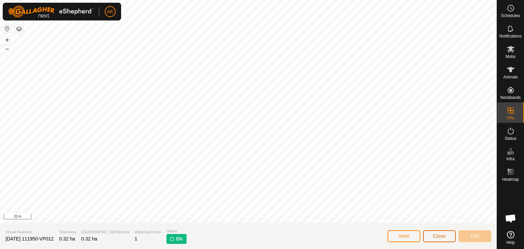
click at [438, 238] on span "Close" at bounding box center [439, 235] width 13 height 5
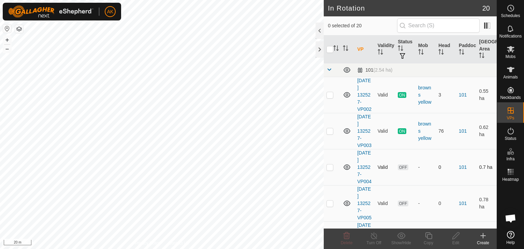
checkbox input "true"
checkbox input "false"
click at [347, 233] on icon at bounding box center [347, 236] width 8 height 8
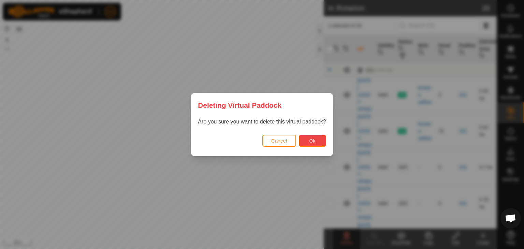
click at [316, 140] on button "Ok" at bounding box center [312, 141] width 27 height 12
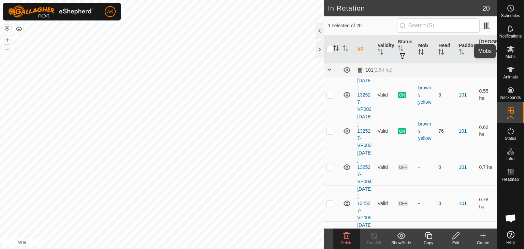
click at [509, 52] on icon at bounding box center [511, 49] width 8 height 8
checkbox input "false"
checkbox input "true"
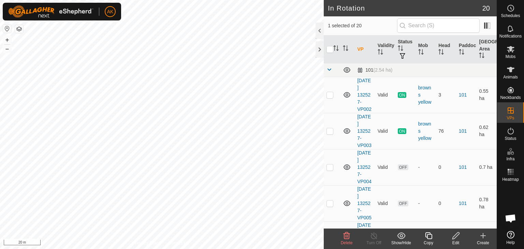
checkbox input "true"
checkbox input "false"
click at [349, 237] on icon at bounding box center [347, 235] width 6 height 7
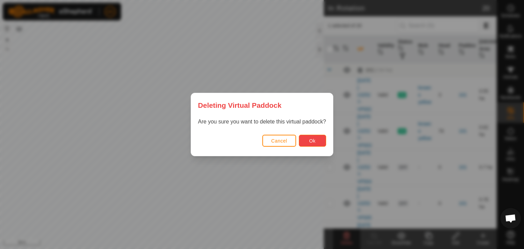
click at [317, 144] on button "Ok" at bounding box center [312, 141] width 27 height 12
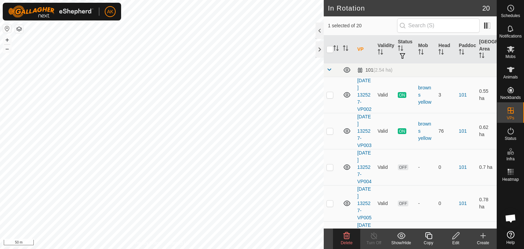
click at [367, 249] on html "AK Schedules Notifications Mobs Animals Neckbands VPs Status Infra Heatmap Help…" at bounding box center [262, 124] width 524 height 249
click at [235, 249] on html "AK Schedules Notifications Mobs Animals Neckbands VPs Status Infra Heatmap Help…" at bounding box center [262, 124] width 524 height 249
checkbox input "true"
checkbox input "false"
click at [425, 234] on icon at bounding box center [429, 236] width 9 height 8
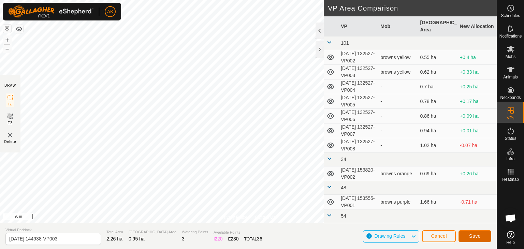
click at [463, 233] on button "Save" at bounding box center [475, 236] width 33 height 12
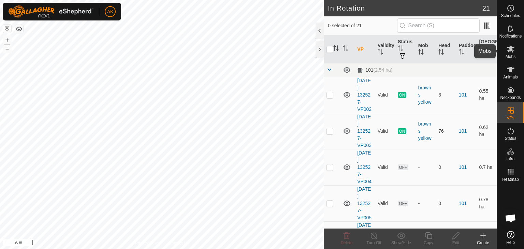
click at [512, 51] on icon at bounding box center [511, 49] width 8 height 8
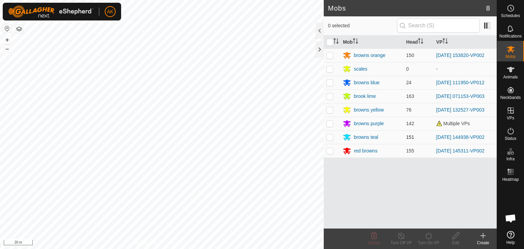
click at [332, 137] on p-checkbox at bounding box center [330, 136] width 7 height 5
checkbox input "true"
click at [428, 233] on icon at bounding box center [429, 236] width 9 height 8
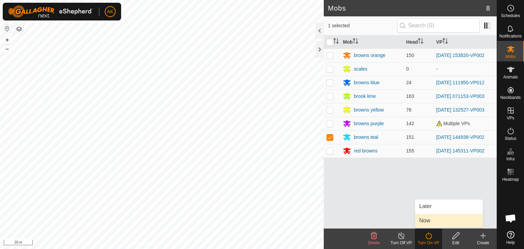
click at [427, 222] on link "Now" at bounding box center [449, 221] width 68 height 14
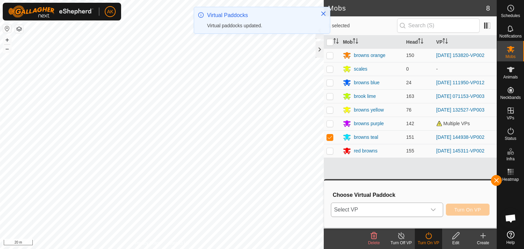
click at [401, 210] on span "Select VP" at bounding box center [378, 210] width 95 height 14
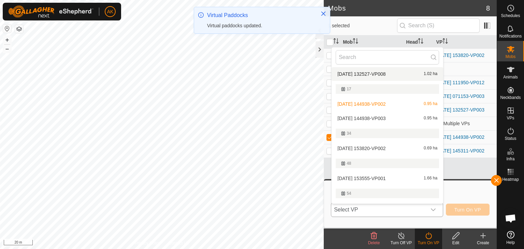
scroll to position [111, 0]
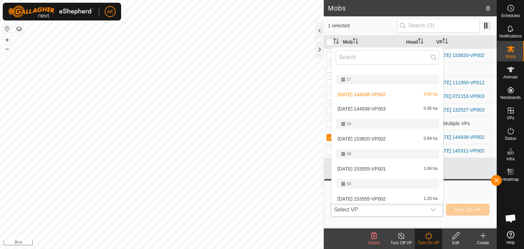
click at [381, 108] on li "2025-09-06 144938-VP003 0.95 ha" at bounding box center [388, 109] width 112 height 14
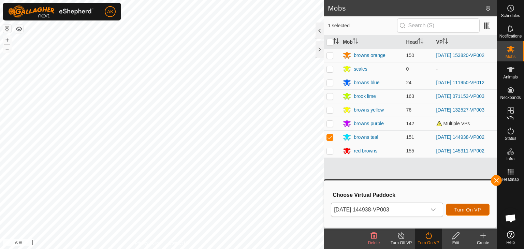
click at [470, 211] on span "Turn On VP" at bounding box center [468, 209] width 27 height 5
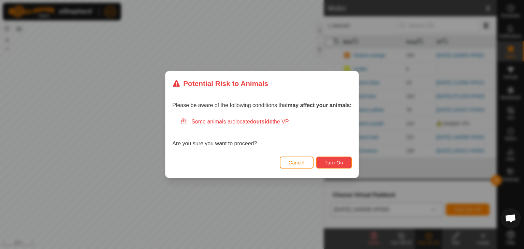
click at [337, 160] on span "Turn On" at bounding box center [334, 162] width 18 height 5
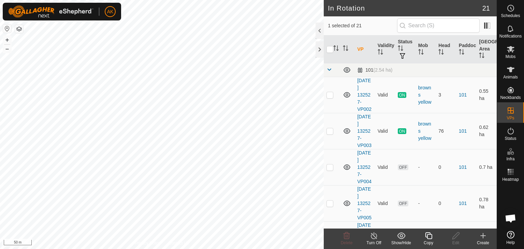
click at [427, 232] on icon at bounding box center [429, 236] width 9 height 8
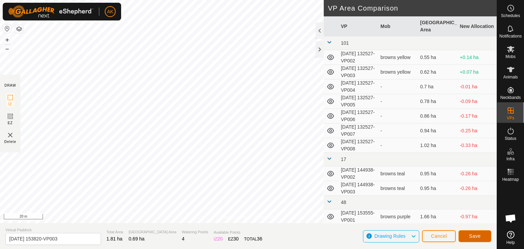
click at [468, 234] on button "Save" at bounding box center [475, 236] width 33 height 12
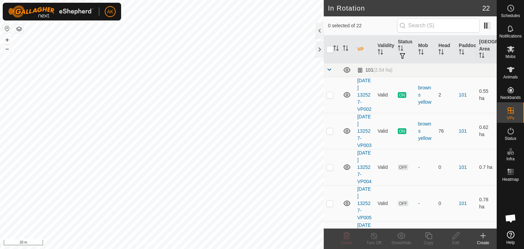
click at [511, 47] on icon at bounding box center [511, 49] width 8 height 6
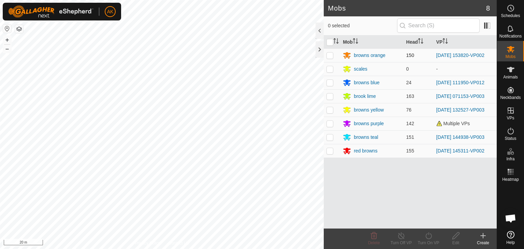
click at [329, 54] on p-checkbox at bounding box center [330, 55] width 7 height 5
checkbox input "true"
click at [430, 235] on icon at bounding box center [429, 236] width 9 height 8
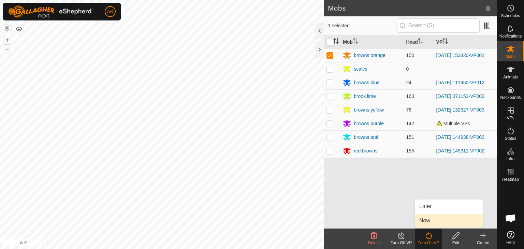
click at [435, 224] on link "Now" at bounding box center [449, 221] width 68 height 14
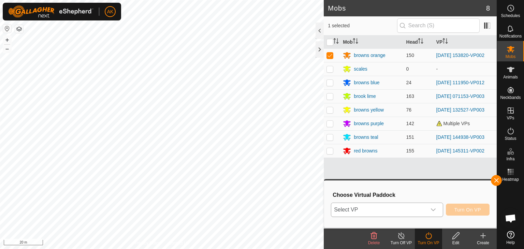
click at [404, 208] on span "Select VP" at bounding box center [378, 210] width 95 height 14
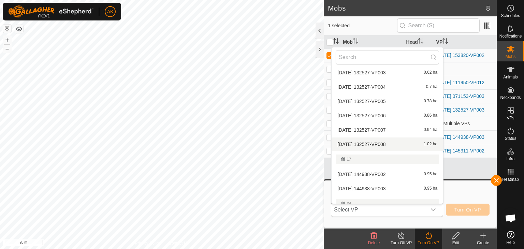
scroll to position [77, 0]
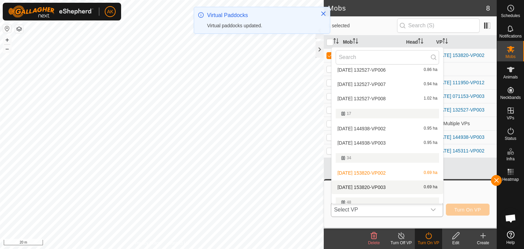
click at [387, 185] on li "2025-09-06 153820-VP003 0.69 ha" at bounding box center [388, 188] width 112 height 14
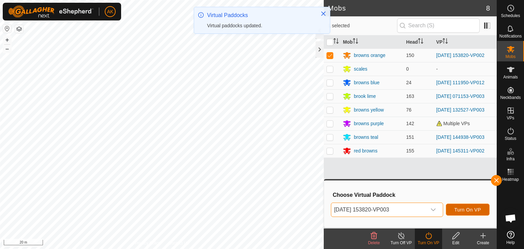
click at [458, 211] on span "Turn On VP" at bounding box center [468, 209] width 27 height 5
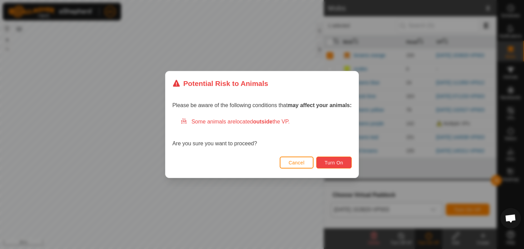
click at [337, 166] on button "Turn On" at bounding box center [333, 163] width 35 height 12
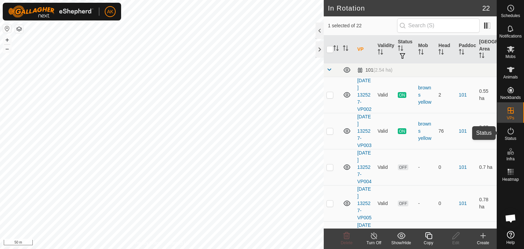
click at [512, 130] on icon at bounding box center [511, 131] width 8 height 8
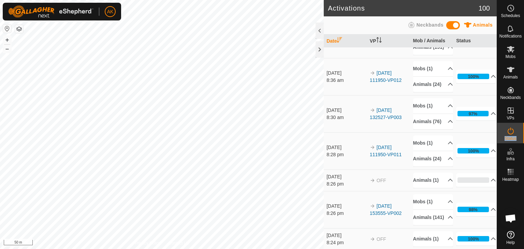
scroll to position [68, 0]
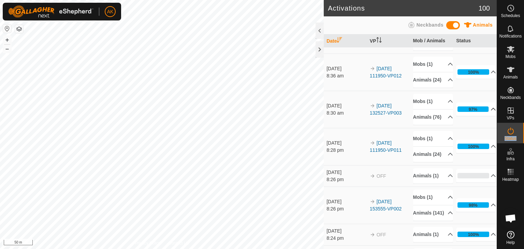
click at [491, 112] on icon at bounding box center [493, 108] width 5 height 5
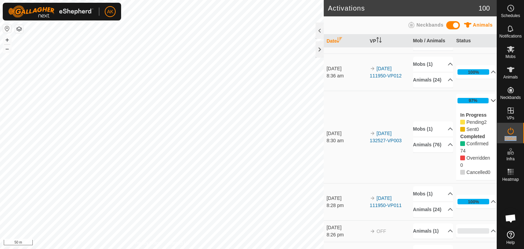
click at [482, 108] on p-accordion-header "97%" at bounding box center [476, 101] width 40 height 14
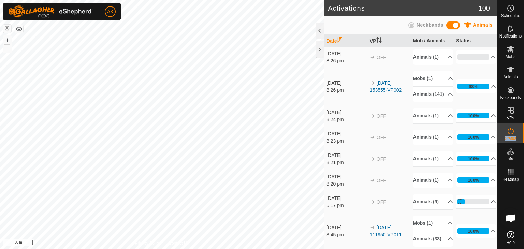
scroll to position [205, 0]
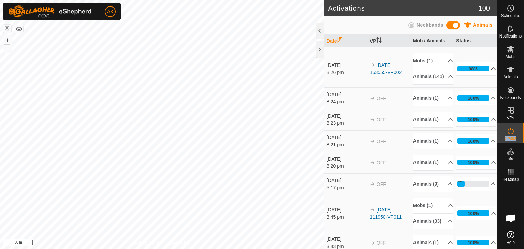
click at [484, 75] on p-accordion-header "98%" at bounding box center [476, 69] width 40 height 14
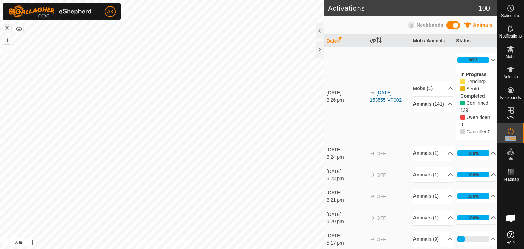
click at [423, 112] on p-accordion-header "Animals (141)" at bounding box center [433, 104] width 40 height 15
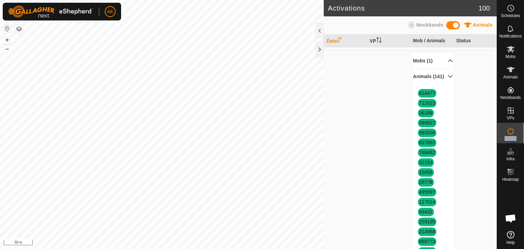
click at [425, 69] on p-accordion-header "Mobs (1)" at bounding box center [433, 60] width 40 height 15
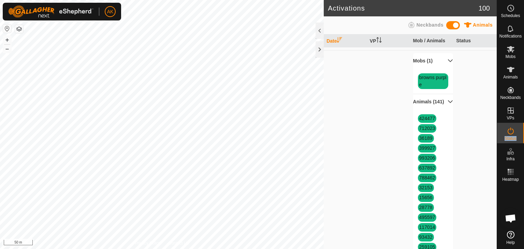
click at [425, 69] on p-accordion-header "Mobs (1)" at bounding box center [433, 60] width 40 height 15
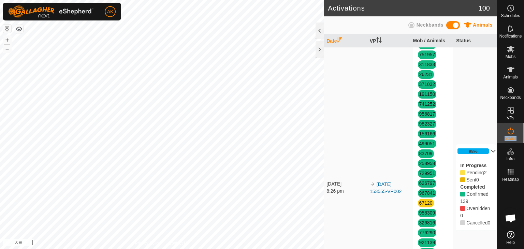
scroll to position [887, 0]
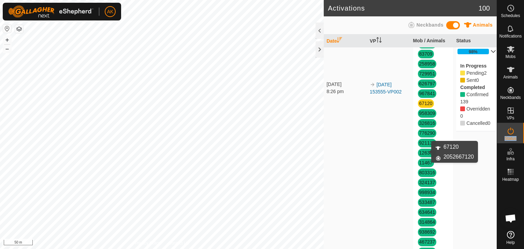
click at [422, 106] on link "67120" at bounding box center [425, 103] width 13 height 5
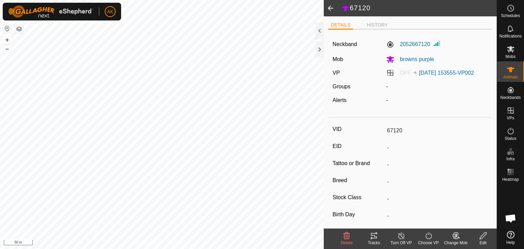
click at [348, 234] on icon at bounding box center [347, 236] width 8 height 8
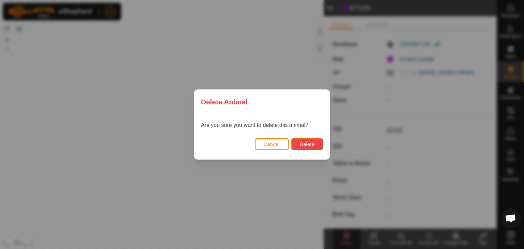
click at [313, 145] on span "Delete" at bounding box center [307, 144] width 15 height 5
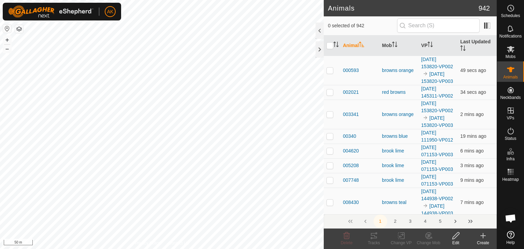
click at [482, 236] on icon at bounding box center [483, 236] width 5 height 0
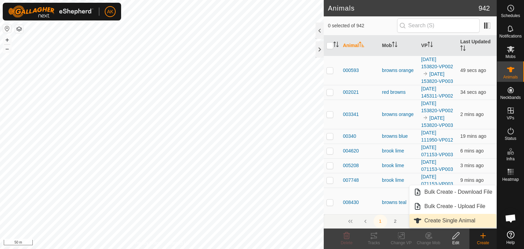
click at [458, 221] on link "Create Single Animal" at bounding box center [453, 221] width 87 height 14
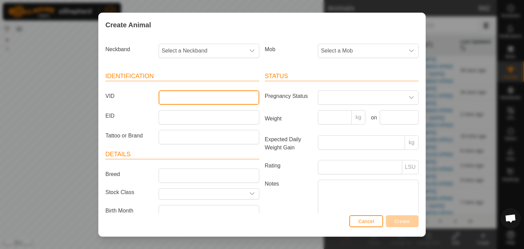
click at [175, 99] on input "VID" at bounding box center [209, 97] width 101 height 14
type input "67120"
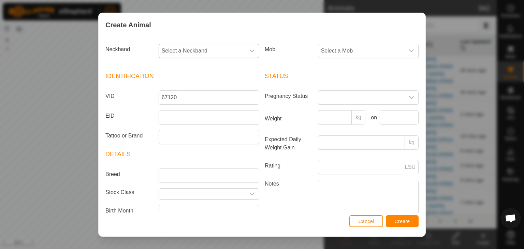
click at [249, 48] on icon "dropdown trigger" at bounding box center [251, 50] width 5 height 5
click at [186, 109] on li "2052667120" at bounding box center [208, 108] width 98 height 14
click at [356, 50] on span "Select a Mob" at bounding box center [361, 51] width 86 height 14
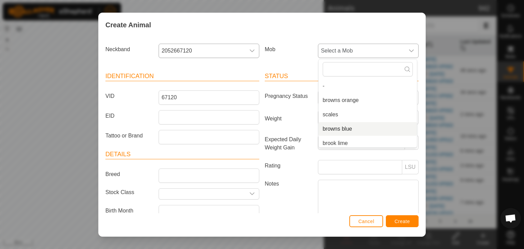
scroll to position [34, 0]
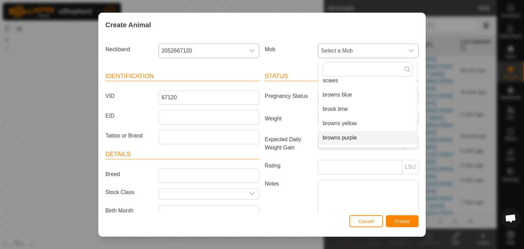
click at [343, 139] on li "browns purple" at bounding box center [368, 138] width 98 height 14
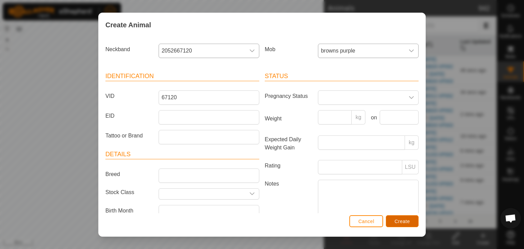
click at [397, 221] on span "Create" at bounding box center [402, 221] width 15 height 5
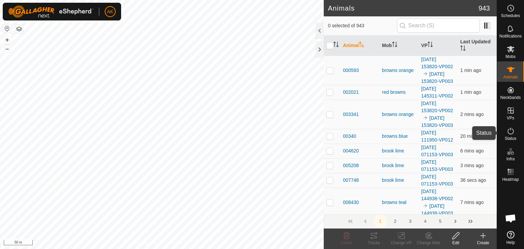
click at [511, 131] on icon at bounding box center [511, 131] width 8 height 8
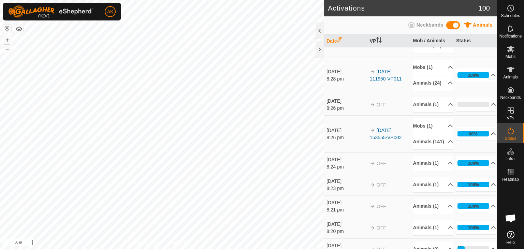
scroll to position [137, 0]
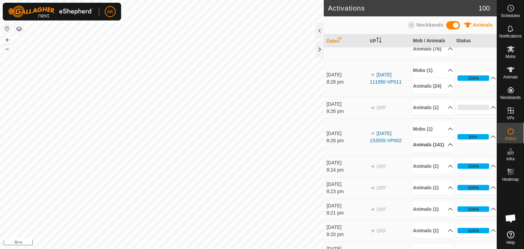
click at [448, 147] on icon at bounding box center [450, 144] width 5 height 5
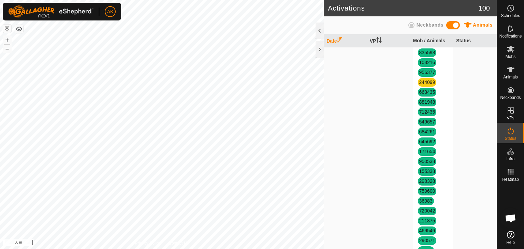
scroll to position [1433, 0]
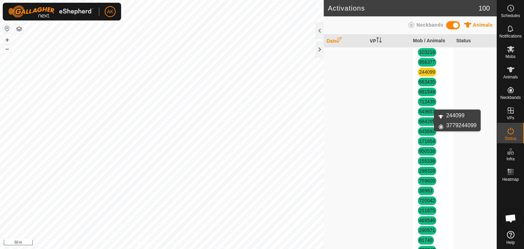
click at [424, 75] on link "244099" at bounding box center [427, 71] width 16 height 5
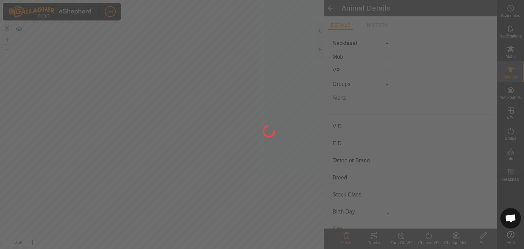
type input "244099"
type input "-"
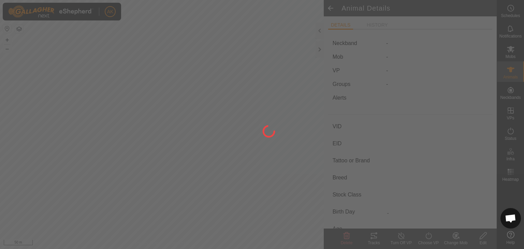
type input "0 kg"
type input "-"
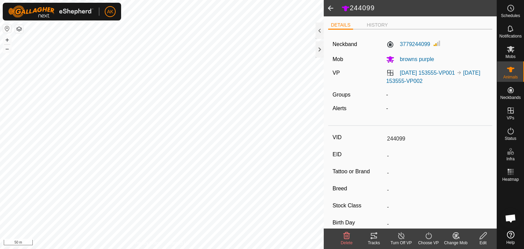
click at [352, 235] on delete-svg-icon at bounding box center [346, 236] width 27 height 8
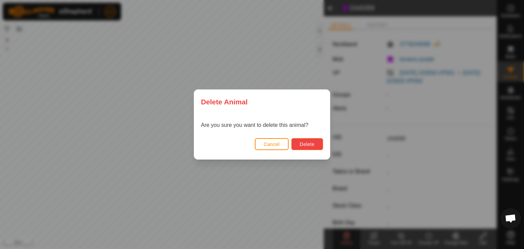
click at [317, 142] on button "Delete" at bounding box center [307, 144] width 32 height 12
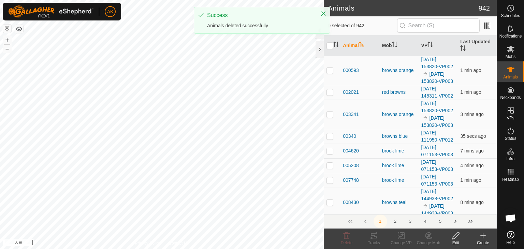
click at [482, 235] on icon at bounding box center [483, 236] width 8 height 8
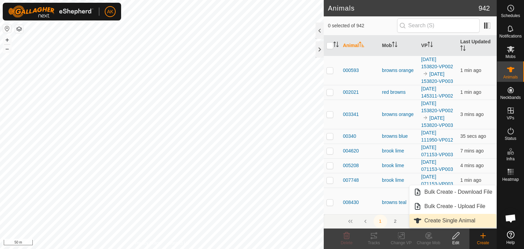
click at [448, 222] on link "Create Single Animal" at bounding box center [453, 221] width 87 height 14
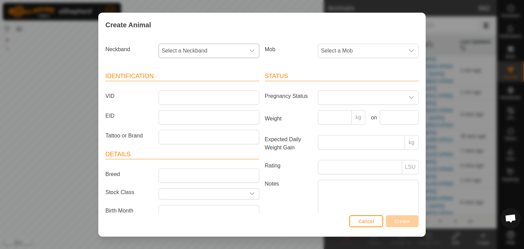
click at [190, 47] on span "Select a Neckband" at bounding box center [202, 51] width 86 height 14
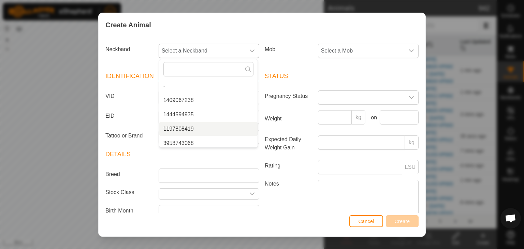
scroll to position [3, 0]
click at [141, 115] on label "EID" at bounding box center [129, 116] width 53 height 12
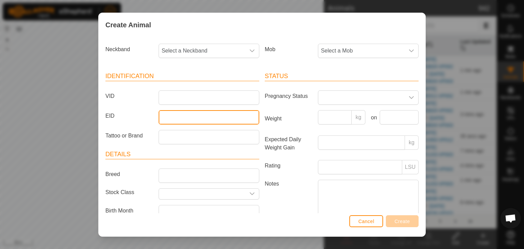
click at [159, 115] on input "EID" at bounding box center [209, 117] width 101 height 14
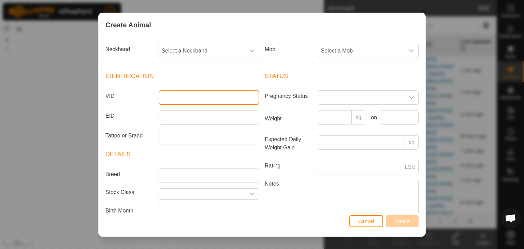
click at [171, 98] on input "VID" at bounding box center [209, 97] width 101 height 14
type input "244009"
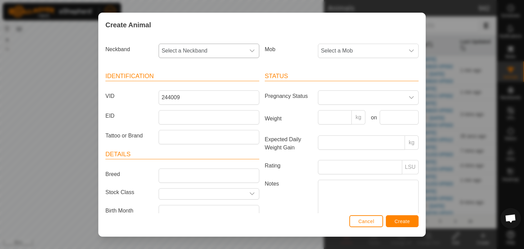
click at [249, 52] on icon "dropdown trigger" at bounding box center [251, 50] width 5 height 5
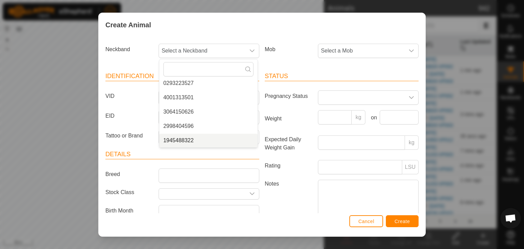
click at [30, 85] on div "Create Animal Neckband Select a Neckband - 1409067238 1444594935 1197808419 395…" at bounding box center [262, 124] width 524 height 249
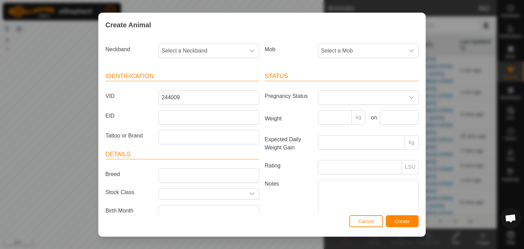
click at [40, 88] on div "Create Animal Neckband Select a Neckband Mob Select a Mob Identification VID 24…" at bounding box center [262, 124] width 524 height 249
click at [364, 221] on span "Cancel" at bounding box center [366, 221] width 16 height 5
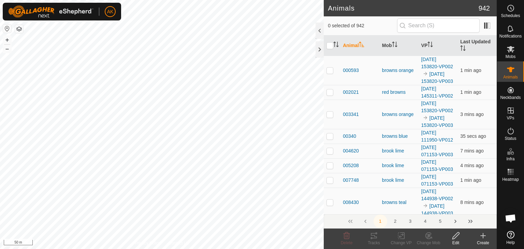
click at [483, 237] on icon at bounding box center [483, 236] width 8 height 8
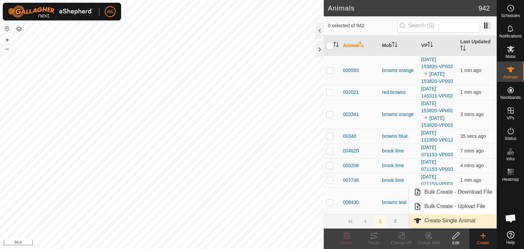
click at [450, 216] on link "Create Single Animal" at bounding box center [453, 221] width 87 height 14
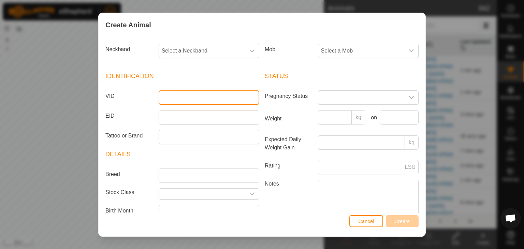
click at [168, 98] on input "VID" at bounding box center [209, 97] width 101 height 14
type input "024099"
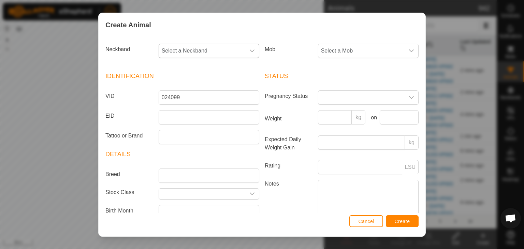
click at [250, 51] on icon "dropdown trigger" at bounding box center [251, 50] width 5 height 5
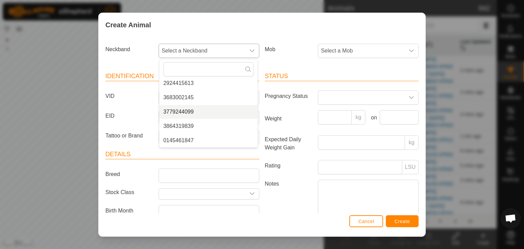
click at [184, 113] on li "3779244099" at bounding box center [208, 112] width 98 height 14
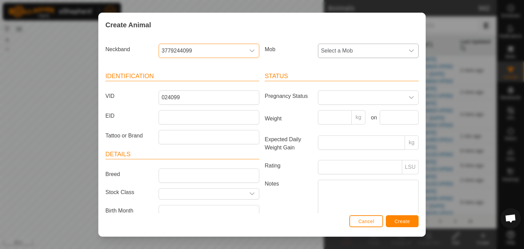
click at [344, 52] on span "Select a Mob" at bounding box center [361, 51] width 86 height 14
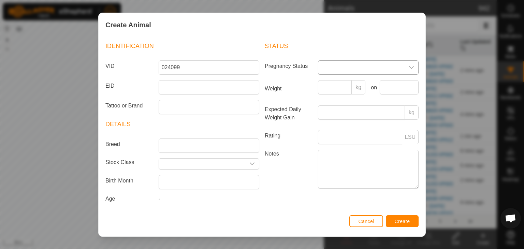
click at [354, 69] on span at bounding box center [361, 68] width 86 height 14
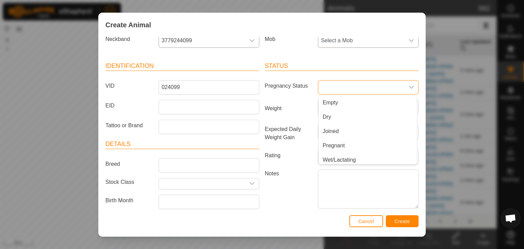
scroll to position [0, 0]
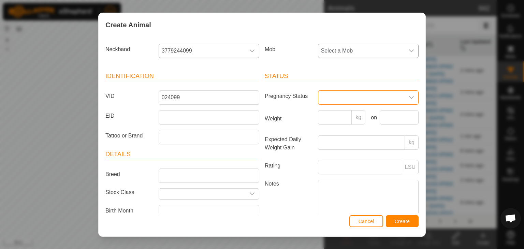
click at [351, 49] on span "Select a Mob" at bounding box center [361, 51] width 86 height 14
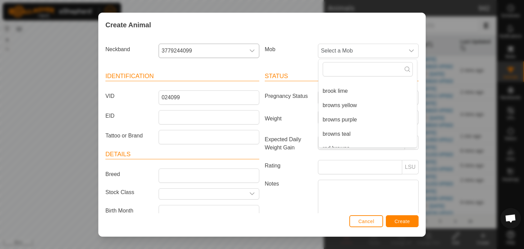
scroll to position [60, 0]
click at [347, 110] on li "browns purple" at bounding box center [368, 112] width 98 height 14
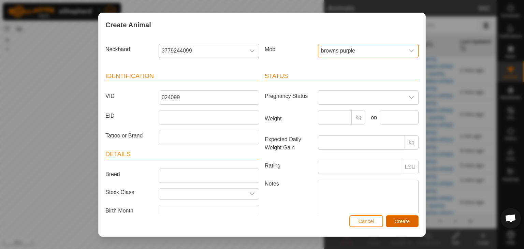
click at [405, 219] on span "Create" at bounding box center [402, 221] width 15 height 5
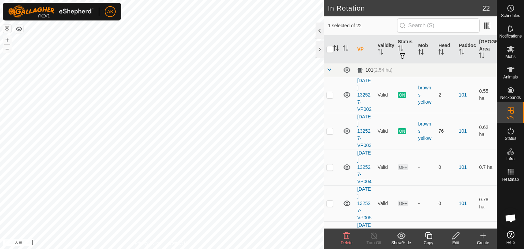
click at [347, 241] on span "Delete" at bounding box center [347, 243] width 12 height 5
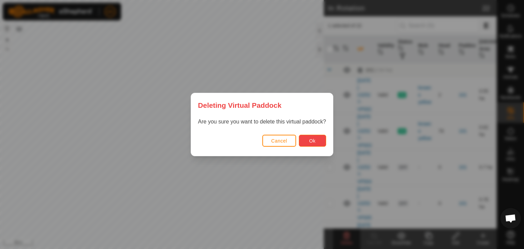
click at [315, 146] on button "Ok" at bounding box center [312, 141] width 27 height 12
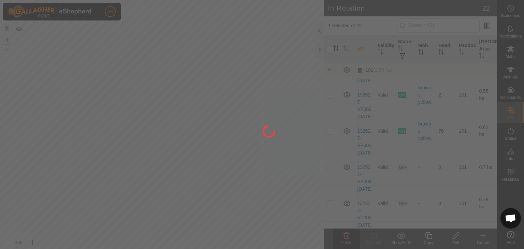
checkbox input "false"
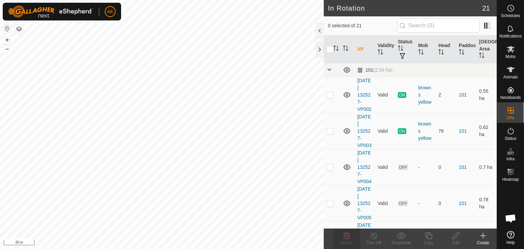
checkbox input "true"
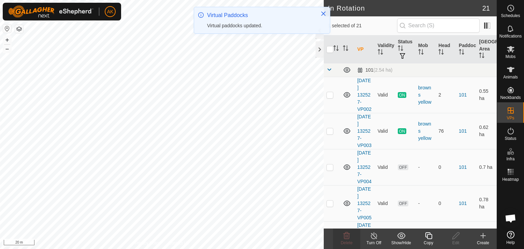
click at [428, 232] on icon at bounding box center [428, 235] width 7 height 7
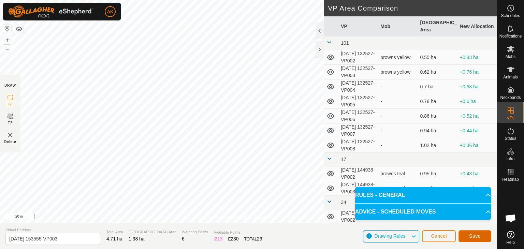
click at [482, 238] on button "Save" at bounding box center [475, 236] width 33 height 12
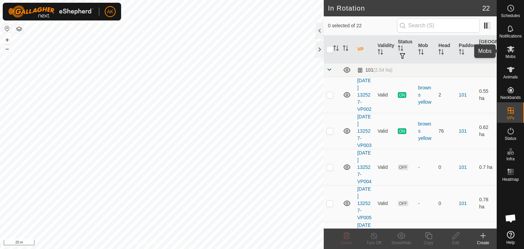
click at [508, 49] on icon at bounding box center [511, 49] width 8 height 8
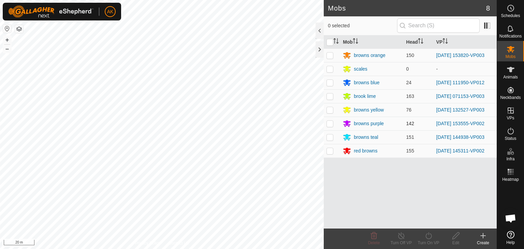
click at [332, 124] on p-checkbox at bounding box center [330, 123] width 7 height 5
checkbox input "true"
click at [429, 234] on icon at bounding box center [429, 235] width 6 height 7
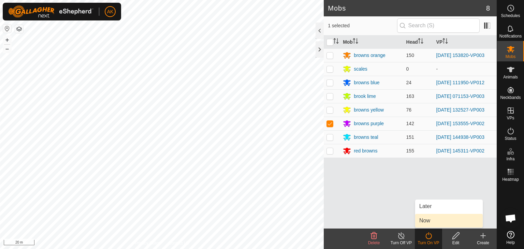
click at [424, 219] on link "Now" at bounding box center [449, 221] width 68 height 14
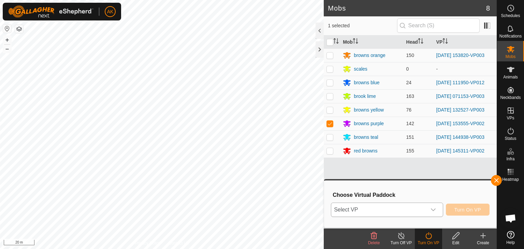
click at [400, 210] on span "Select VP" at bounding box center [378, 210] width 95 height 14
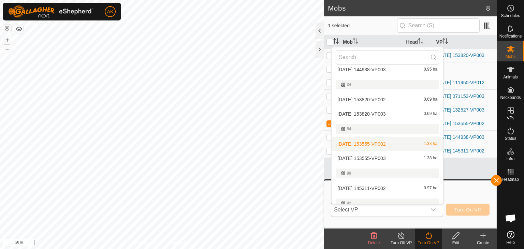
scroll to position [180, 0]
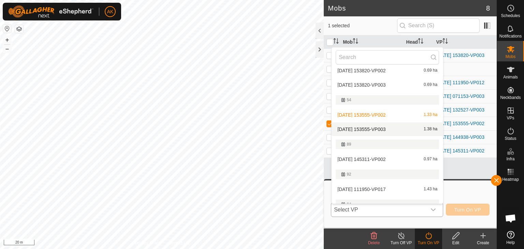
click at [377, 127] on li "2025-09-06 153555-VP003 1.38 ha" at bounding box center [388, 130] width 112 height 14
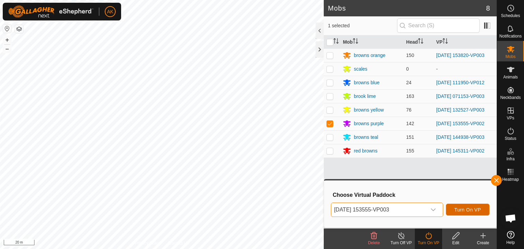
click at [459, 208] on span "Turn On VP" at bounding box center [468, 209] width 27 height 5
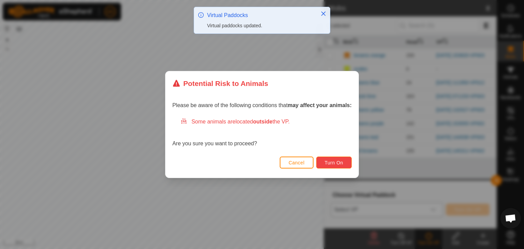
click at [335, 163] on span "Turn On" at bounding box center [334, 162] width 18 height 5
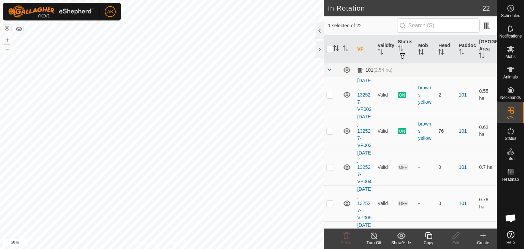
click at [428, 233] on icon at bounding box center [429, 236] width 9 height 8
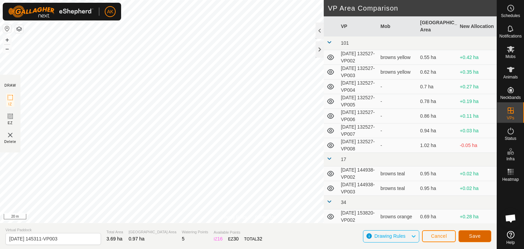
click at [477, 239] on button "Save" at bounding box center [475, 236] width 33 height 12
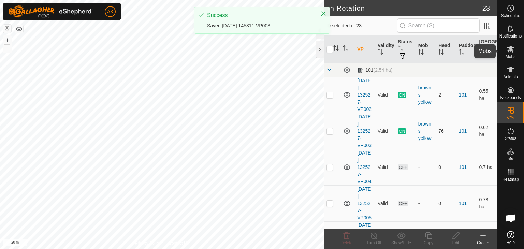
click at [509, 51] on icon at bounding box center [511, 49] width 8 height 8
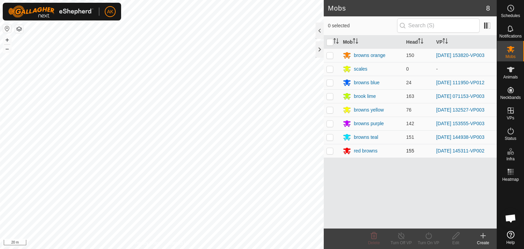
click at [329, 150] on p-checkbox at bounding box center [330, 150] width 7 height 5
checkbox input "true"
click at [428, 234] on icon at bounding box center [429, 236] width 9 height 8
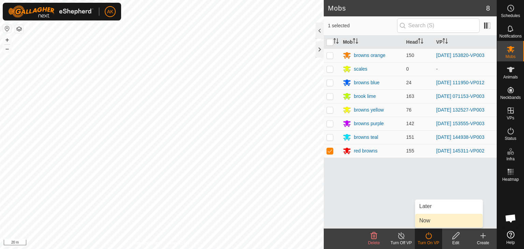
click at [424, 221] on link "Now" at bounding box center [449, 221] width 68 height 14
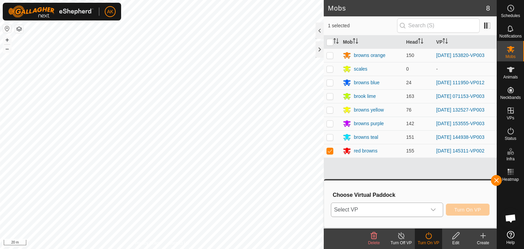
click at [397, 204] on span "Select VP" at bounding box center [378, 210] width 95 height 14
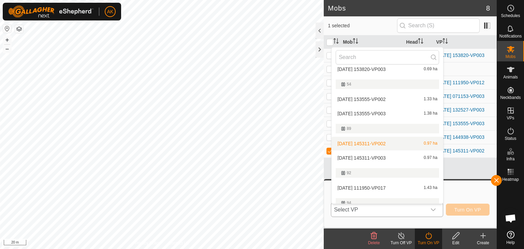
scroll to position [248, 0]
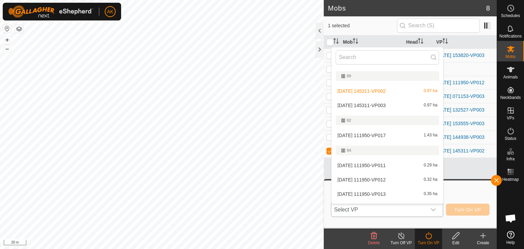
click at [376, 104] on li "2025-09-06 145311-VP003 0.97 ha" at bounding box center [388, 106] width 112 height 14
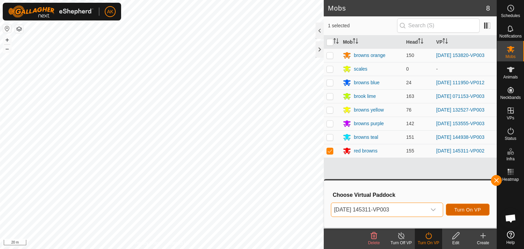
click at [462, 209] on span "Turn On VP" at bounding box center [468, 209] width 27 height 5
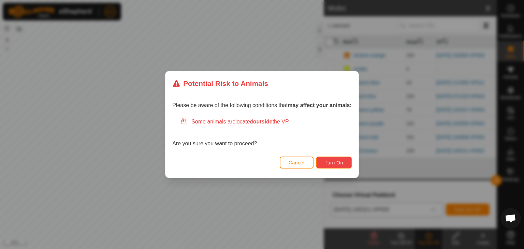
click at [337, 159] on button "Turn On" at bounding box center [333, 163] width 35 height 12
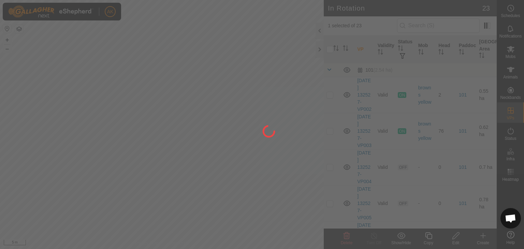
click at [286, 196] on div at bounding box center [262, 124] width 524 height 249
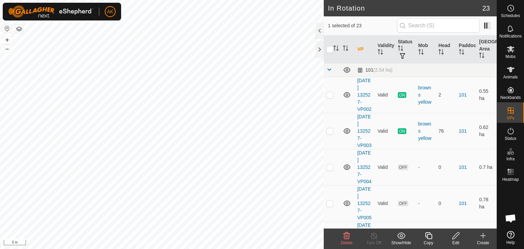
click at [481, 234] on icon at bounding box center [483, 236] width 8 height 8
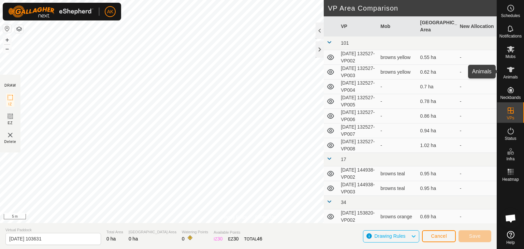
click at [510, 71] on icon at bounding box center [511, 69] width 8 height 5
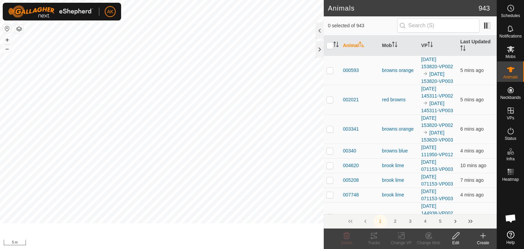
click at [485, 233] on icon at bounding box center [483, 236] width 8 height 8
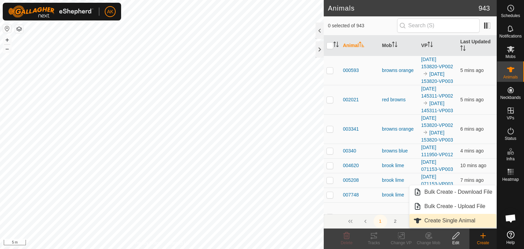
click at [453, 219] on link "Create Single Animal" at bounding box center [453, 221] width 87 height 14
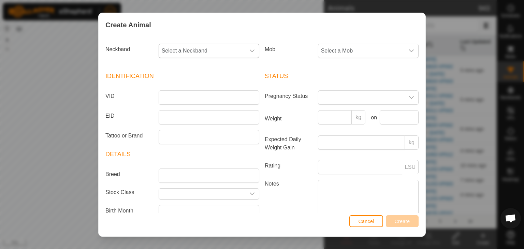
click at [179, 49] on span "Select a Neckband" at bounding box center [202, 51] width 86 height 14
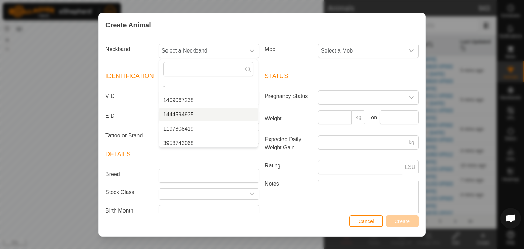
drag, startPoint x: 127, startPoint y: 109, endPoint x: 153, endPoint y: 98, distance: 28.3
click at [127, 109] on article "Identification VID EID Tattoo or Brand" at bounding box center [182, 108] width 154 height 73
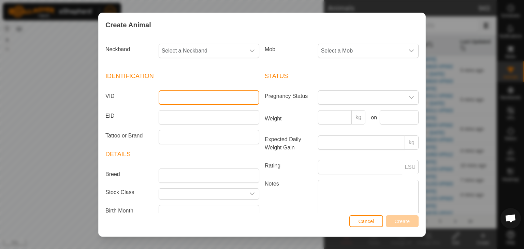
click at [169, 93] on input "VID" at bounding box center [209, 97] width 101 height 14
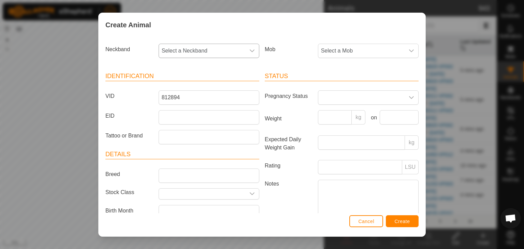
click at [250, 51] on icon "dropdown trigger" at bounding box center [252, 50] width 5 height 3
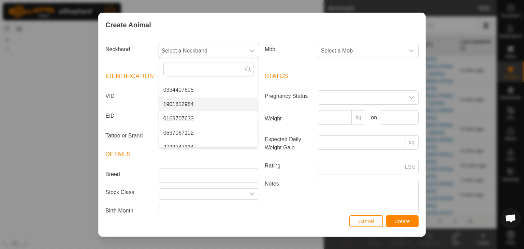
click at [188, 103] on li "1901812984" at bounding box center [208, 105] width 98 height 14
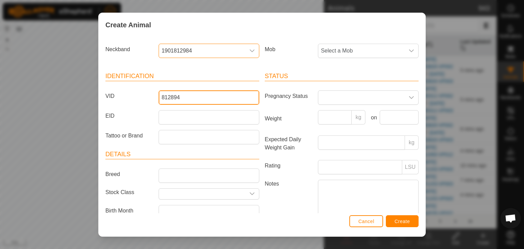
click at [177, 97] on input "812894" at bounding box center [209, 97] width 101 height 14
type input "812984"
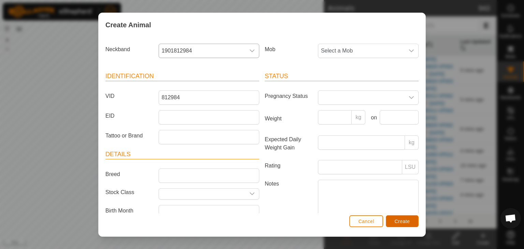
click at [405, 226] on button "Create" at bounding box center [402, 221] width 33 height 12
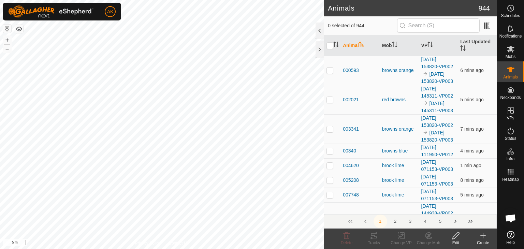
click at [483, 237] on icon at bounding box center [483, 236] width 8 height 8
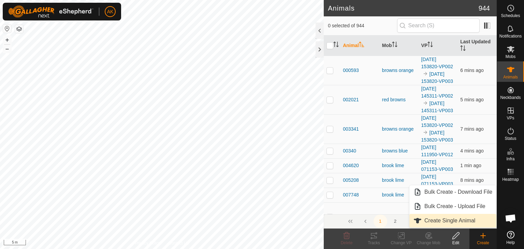
click at [451, 222] on link "Create Single Animal" at bounding box center [453, 221] width 87 height 14
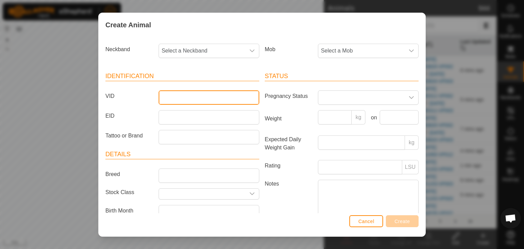
click at [177, 95] on input "VID" at bounding box center [209, 97] width 101 height 14
type input "745"
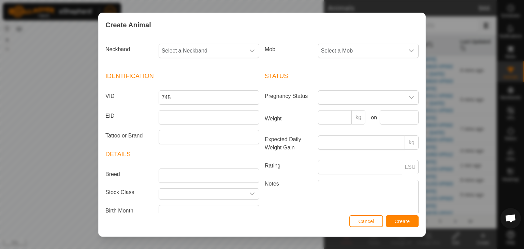
click at [64, 82] on div "Create Animal Neckband Select a Neckband Mob Select a Mob Identification VID 74…" at bounding box center [262, 124] width 524 height 249
click at [365, 222] on span "Cancel" at bounding box center [366, 221] width 16 height 5
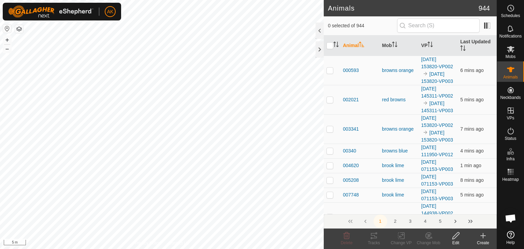
click at [485, 235] on icon at bounding box center [483, 236] width 8 height 8
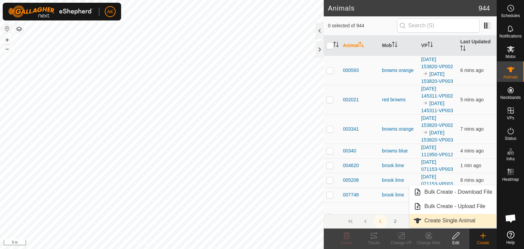
click at [444, 217] on link "Create Single Animal" at bounding box center [453, 221] width 87 height 14
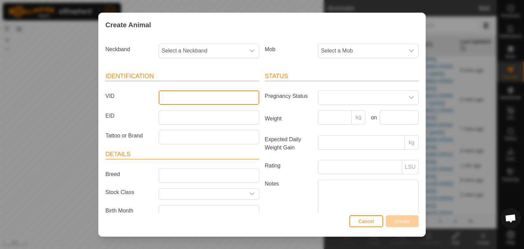
click at [173, 100] on input "VID" at bounding box center [209, 97] width 101 height 14
type input "745673"
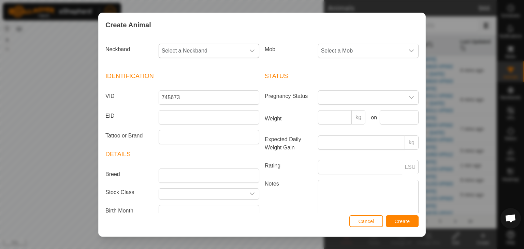
click at [250, 49] on icon "dropdown trigger" at bounding box center [251, 50] width 5 height 5
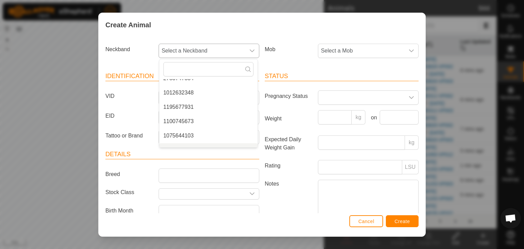
scroll to position [146, 0]
click at [188, 112] on li "1100745673" at bounding box center [208, 112] width 98 height 14
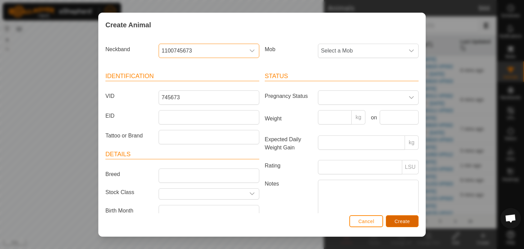
click at [404, 223] on span "Create" at bounding box center [402, 221] width 15 height 5
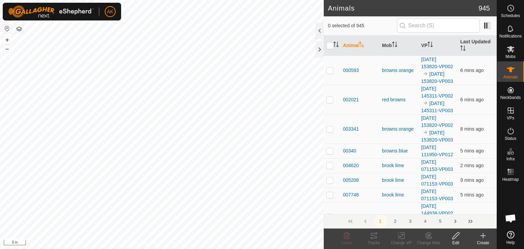
click at [485, 239] on icon at bounding box center [483, 236] width 8 height 8
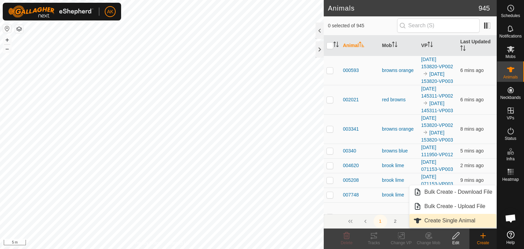
click at [452, 219] on link "Create Single Animal" at bounding box center [453, 221] width 87 height 14
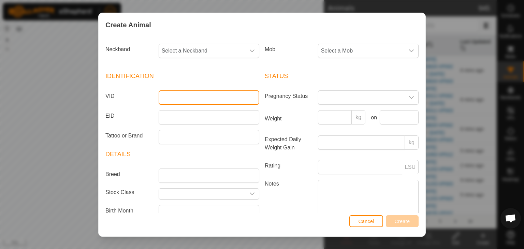
click at [171, 97] on input "VID" at bounding box center [209, 97] width 101 height 14
type input "067238"
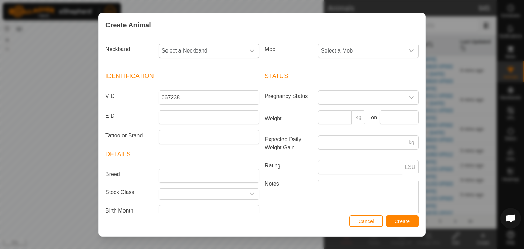
click at [249, 49] on icon "dropdown trigger" at bounding box center [251, 50] width 5 height 5
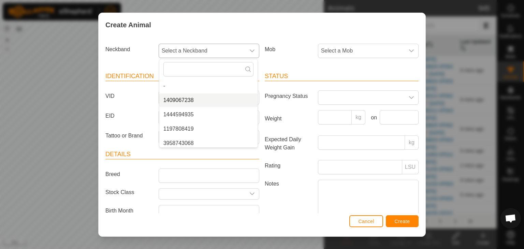
click at [187, 100] on li "1409067238" at bounding box center [208, 101] width 98 height 14
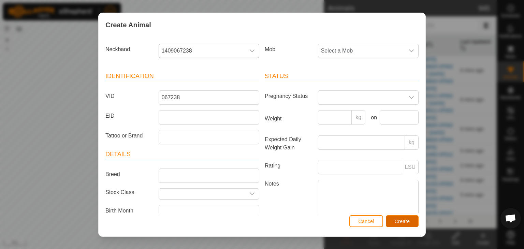
click at [400, 220] on span "Create" at bounding box center [402, 221] width 15 height 5
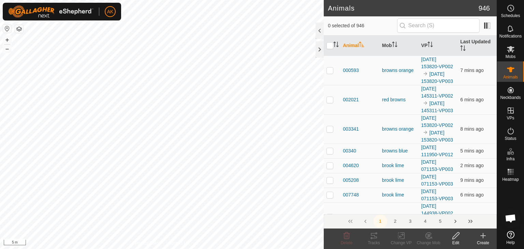
click at [483, 236] on icon at bounding box center [483, 236] width 5 height 0
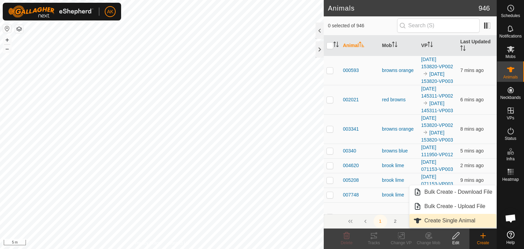
click at [459, 219] on link "Create Single Animal" at bounding box center [453, 221] width 87 height 14
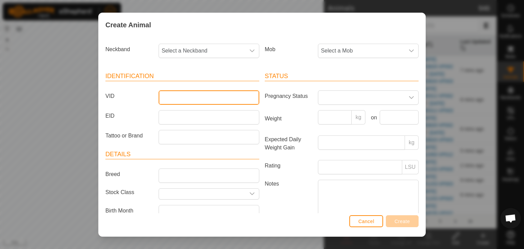
click at [185, 94] on input "VID" at bounding box center [209, 97] width 101 height 14
type input "644103"
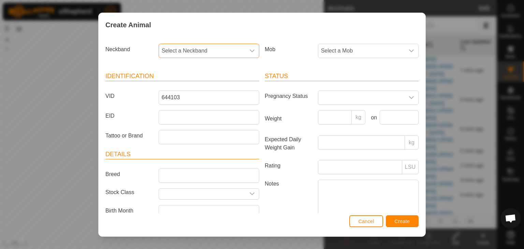
click at [194, 48] on span "Select a Neckband" at bounding box center [202, 51] width 86 height 14
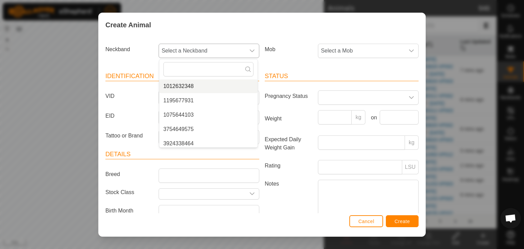
scroll to position [132, 0]
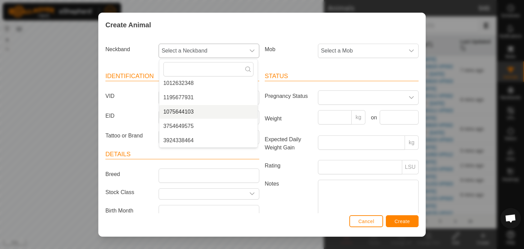
click at [180, 110] on li "1075644103" at bounding box center [208, 112] width 98 height 14
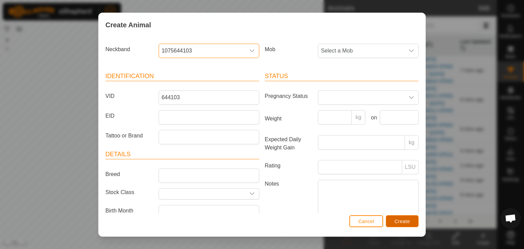
click at [404, 222] on span "Create" at bounding box center [402, 221] width 15 height 5
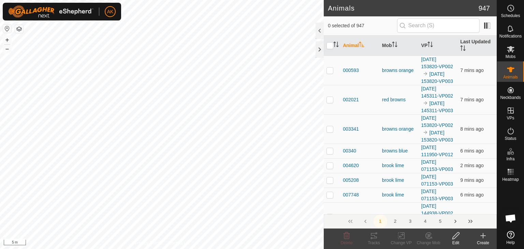
click at [478, 233] on create-svg-icon at bounding box center [483, 236] width 27 height 8
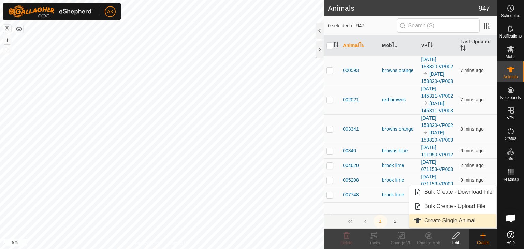
click at [435, 217] on link "Create Single Animal" at bounding box center [453, 221] width 87 height 14
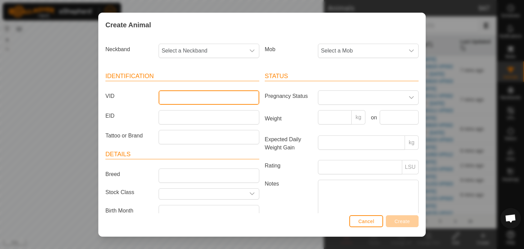
click at [168, 96] on input "VID" at bounding box center [209, 97] width 101 height 14
type input "002145"
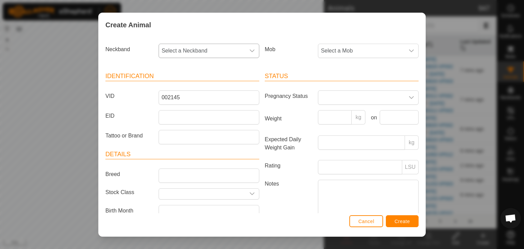
click at [245, 48] on div "dropdown trigger" at bounding box center [252, 51] width 14 height 14
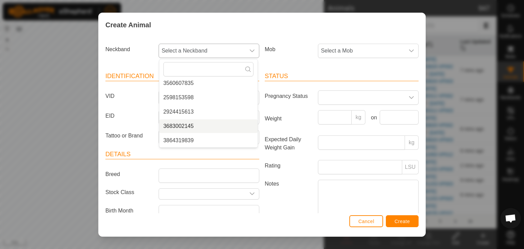
click at [187, 125] on li "3683002145" at bounding box center [208, 126] width 98 height 14
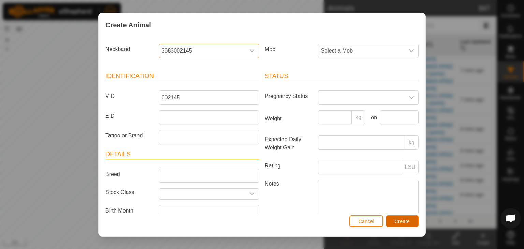
click at [408, 223] on span "Create" at bounding box center [402, 221] width 15 height 5
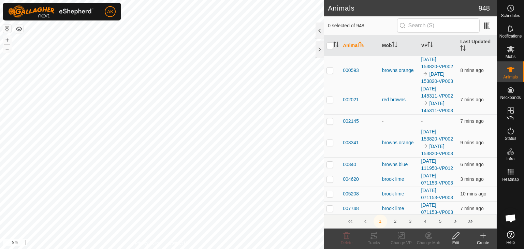
click at [485, 238] on icon at bounding box center [483, 236] width 8 height 8
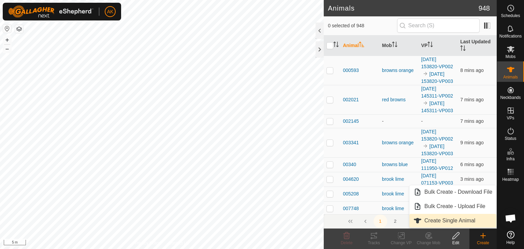
click at [453, 220] on link "Create Single Animal" at bounding box center [453, 221] width 87 height 14
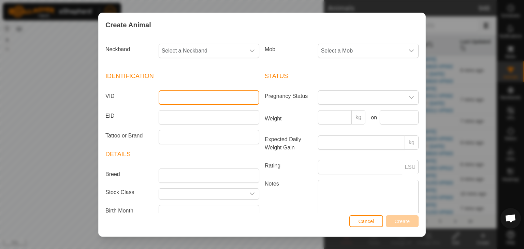
click at [180, 99] on input "VID" at bounding box center [209, 97] width 101 height 14
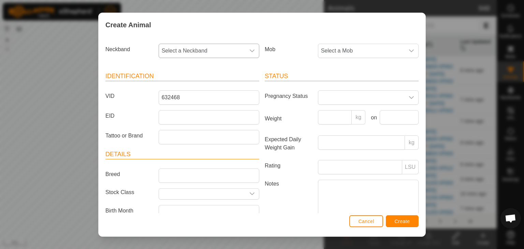
click at [252, 51] on icon "dropdown trigger" at bounding box center [251, 50] width 5 height 5
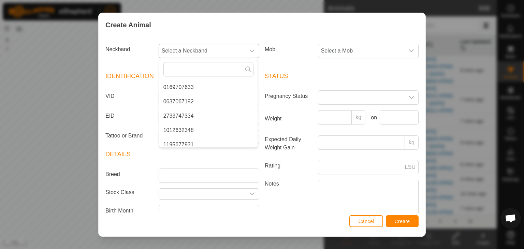
scroll to position [89, 0]
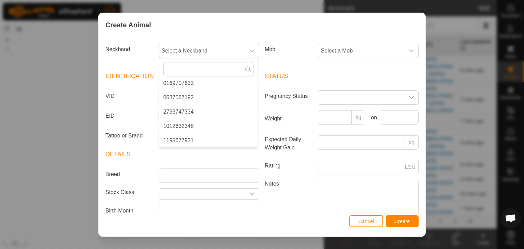
click at [182, 128] on li "1012632348" at bounding box center [208, 126] width 98 height 14
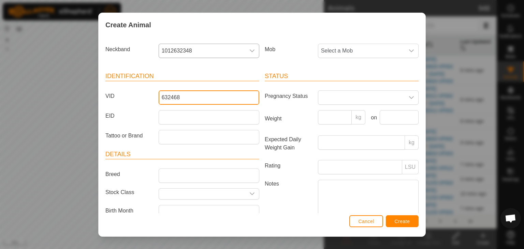
click at [176, 97] on input "632468" at bounding box center [209, 97] width 101 height 14
type input "632348"
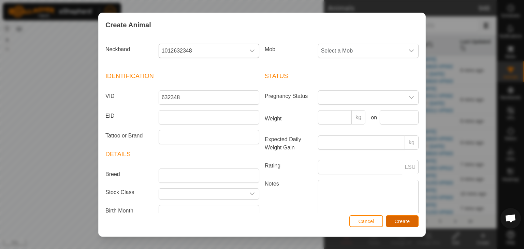
click at [410, 223] on span "Create" at bounding box center [402, 221] width 15 height 5
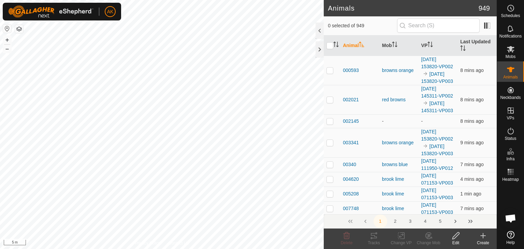
click at [484, 234] on icon at bounding box center [483, 236] width 8 height 8
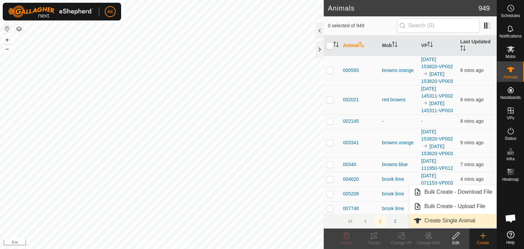
click at [436, 220] on link "Create Single Animal" at bounding box center [453, 221] width 87 height 14
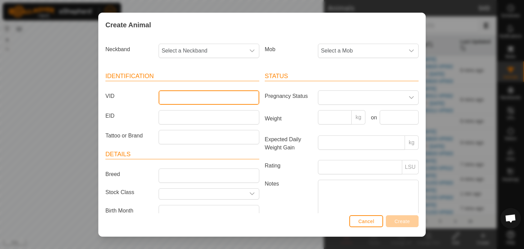
click at [167, 96] on input "VID" at bounding box center [209, 97] width 101 height 14
type input "241666"
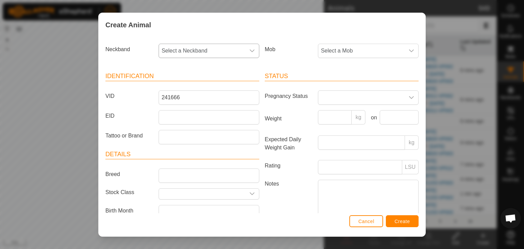
click at [249, 48] on icon "dropdown trigger" at bounding box center [251, 50] width 5 height 5
click at [189, 126] on li "2036241666" at bounding box center [208, 126] width 98 height 14
click at [401, 221] on span "Create" at bounding box center [402, 221] width 15 height 5
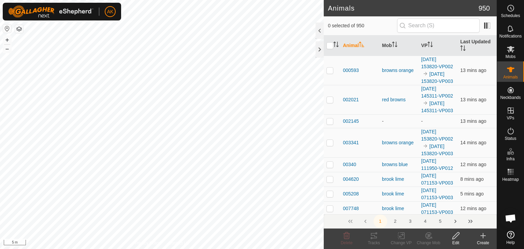
click at [481, 237] on icon at bounding box center [483, 236] width 8 height 8
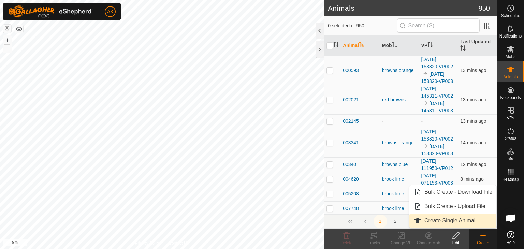
click at [464, 223] on link "Create Single Animal" at bounding box center [453, 221] width 87 height 14
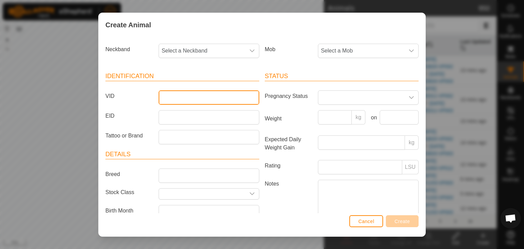
click at [185, 95] on input "VID" at bounding box center [209, 97] width 101 height 14
type input "541185"
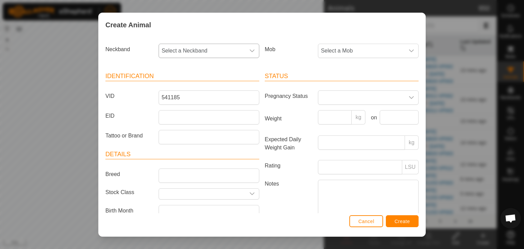
click at [250, 49] on icon "dropdown trigger" at bounding box center [251, 50] width 5 height 5
click at [170, 105] on li "4004541185" at bounding box center [208, 108] width 98 height 14
click at [396, 217] on button "Create" at bounding box center [402, 221] width 33 height 12
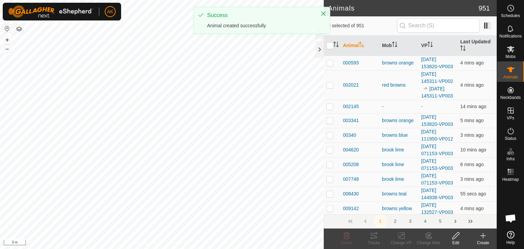
click at [482, 238] on icon at bounding box center [483, 236] width 8 height 8
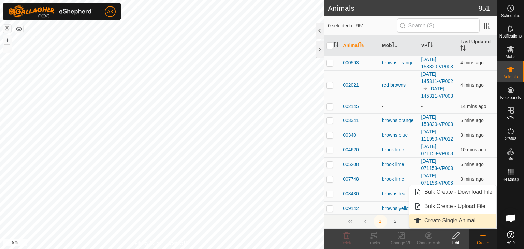
click at [444, 220] on link "Create Single Animal" at bounding box center [453, 221] width 87 height 14
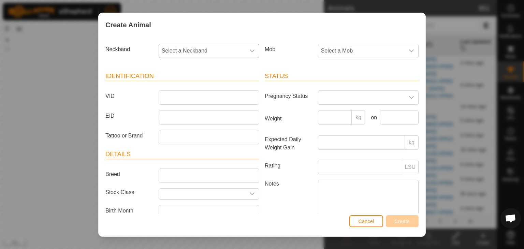
click at [201, 50] on span "Select a Neckband" at bounding box center [202, 51] width 86 height 14
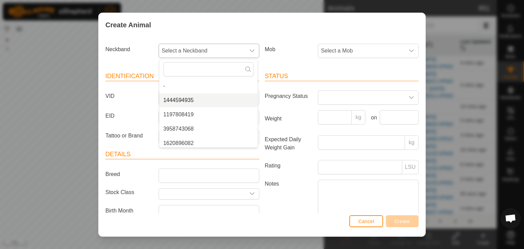
click at [184, 101] on li "1444594935" at bounding box center [208, 101] width 98 height 14
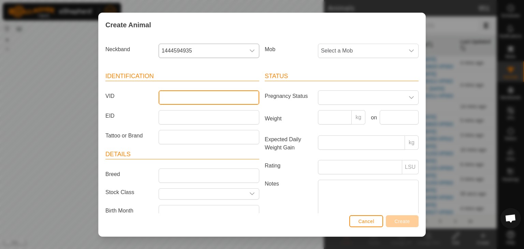
click at [180, 100] on input "VID" at bounding box center [209, 97] width 101 height 14
type input "594935"
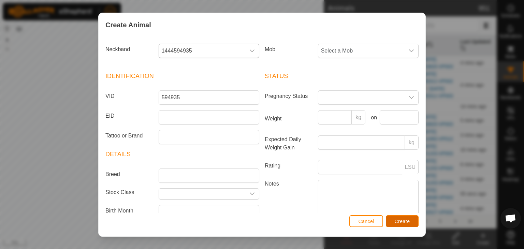
click at [399, 223] on span "Create" at bounding box center [402, 221] width 15 height 5
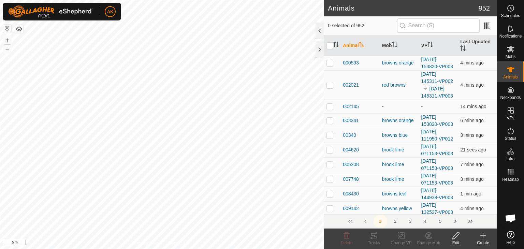
click at [486, 239] on icon at bounding box center [483, 236] width 8 height 8
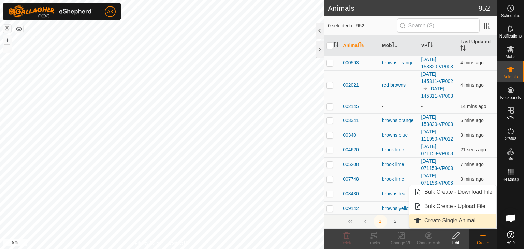
click at [452, 223] on link "Create Single Animal" at bounding box center [453, 221] width 87 height 14
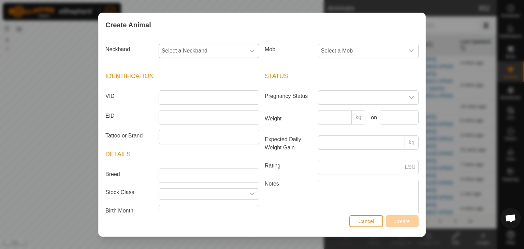
click at [196, 50] on span "Select a Neckband" at bounding box center [202, 51] width 86 height 14
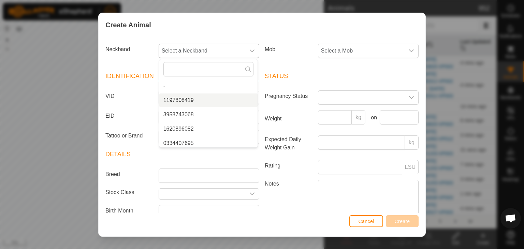
click at [180, 100] on li "1197808419" at bounding box center [208, 101] width 98 height 14
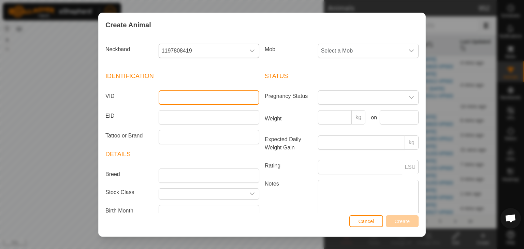
click at [177, 93] on input "VID" at bounding box center [209, 97] width 101 height 14
type input "808419"
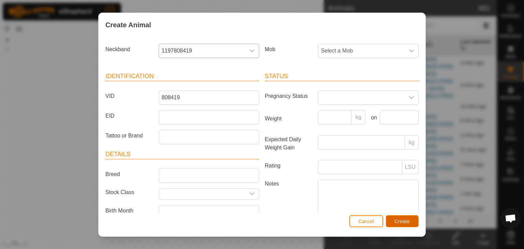
click at [405, 220] on span "Create" at bounding box center [402, 221] width 15 height 5
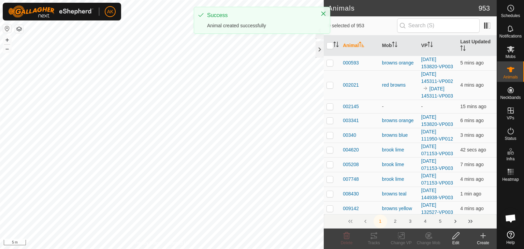
click at [484, 238] on icon at bounding box center [483, 236] width 8 height 8
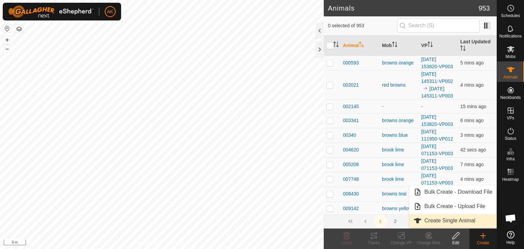
click at [429, 222] on link "Create Single Animal" at bounding box center [453, 221] width 87 height 14
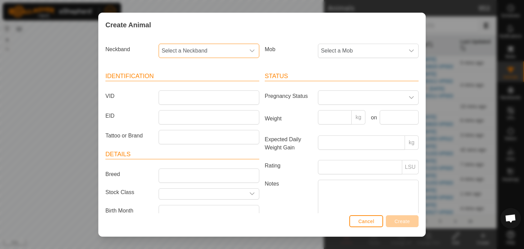
click at [183, 52] on span "Select a Neckband" at bounding box center [202, 51] width 86 height 14
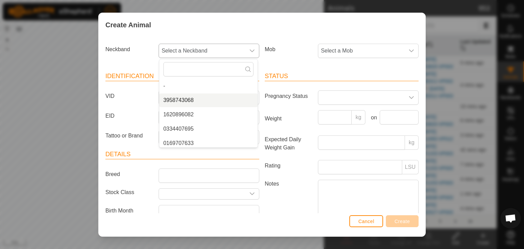
click at [184, 98] on li "3958743068" at bounding box center [208, 101] width 98 height 14
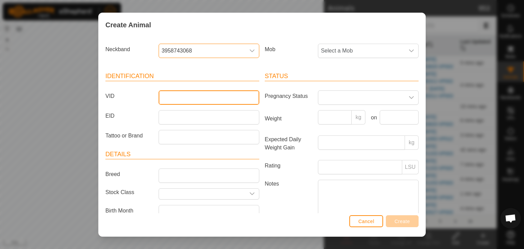
click at [172, 100] on input "VID" at bounding box center [209, 97] width 101 height 14
type input "743068"
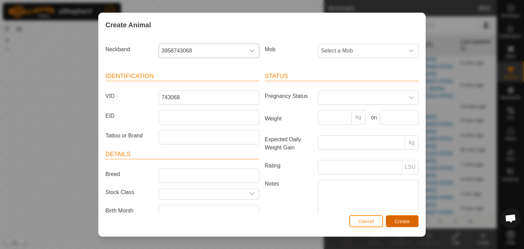
click at [401, 222] on span "Create" at bounding box center [402, 221] width 15 height 5
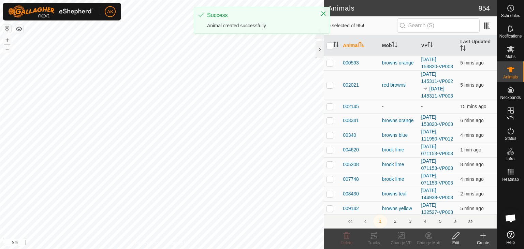
click at [485, 242] on div "Create" at bounding box center [483, 243] width 27 height 6
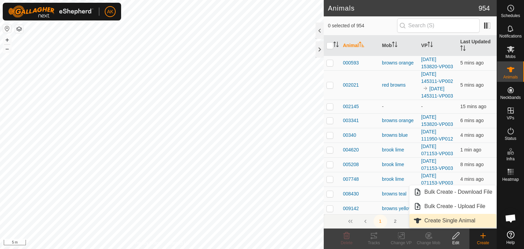
click at [451, 222] on link "Create Single Animal" at bounding box center [453, 221] width 87 height 14
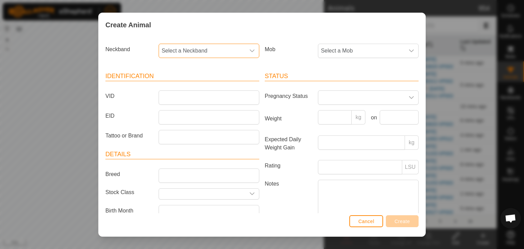
click at [182, 49] on span "Select a Neckband" at bounding box center [202, 51] width 86 height 14
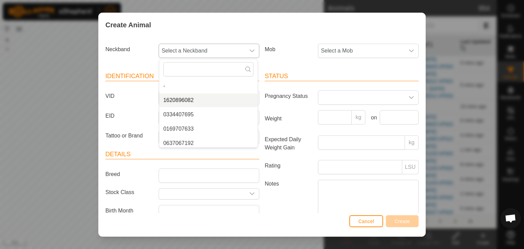
click at [183, 103] on li "1620896082" at bounding box center [208, 101] width 98 height 14
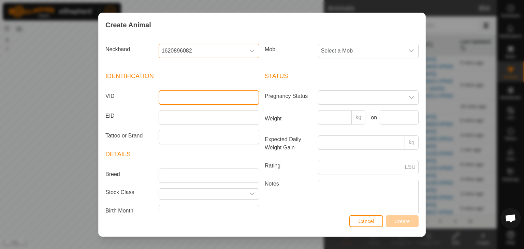
click at [180, 97] on input "VID" at bounding box center [209, 97] width 101 height 14
type input "896082"
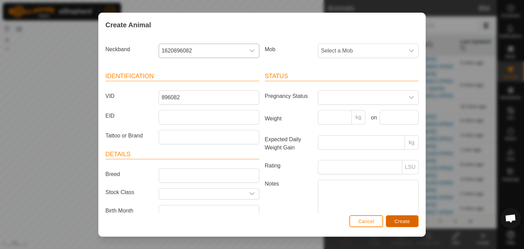
click at [400, 221] on span "Create" at bounding box center [402, 221] width 15 height 5
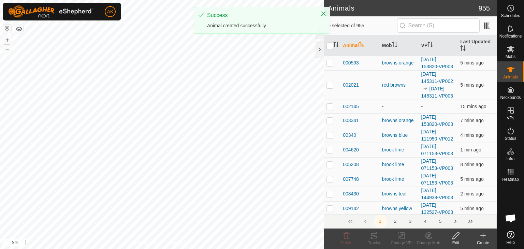
click at [484, 240] on div "Create" at bounding box center [483, 239] width 27 height 20
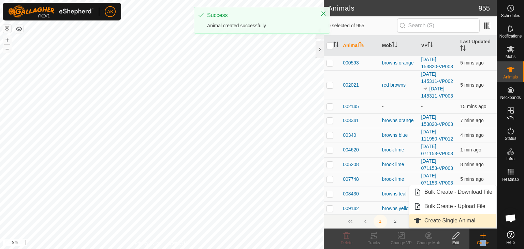
click at [445, 224] on link "Create Single Animal" at bounding box center [453, 221] width 87 height 14
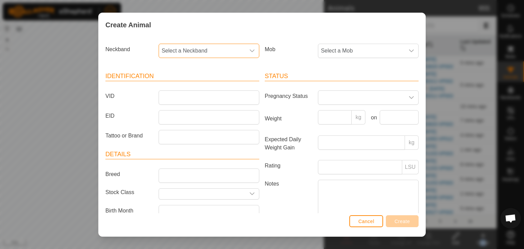
click at [188, 51] on span "Select a Neckband" at bounding box center [202, 51] width 86 height 14
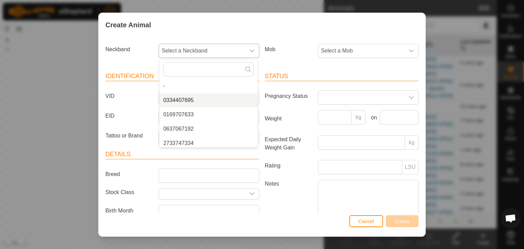
click at [181, 97] on li "0334407695" at bounding box center [208, 101] width 98 height 14
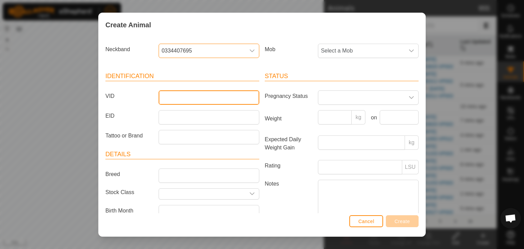
click at [171, 96] on input "VID" at bounding box center [209, 97] width 101 height 14
type input "407695"
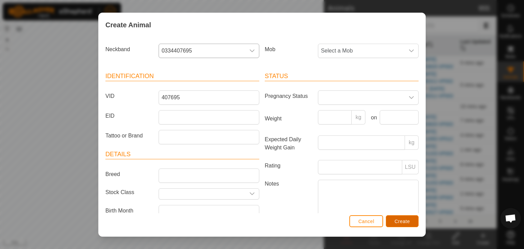
click at [396, 222] on span "Create" at bounding box center [402, 221] width 15 height 5
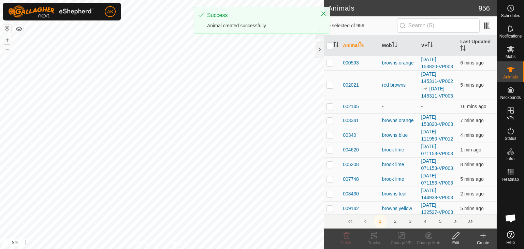
click at [483, 239] on icon at bounding box center [483, 236] width 8 height 8
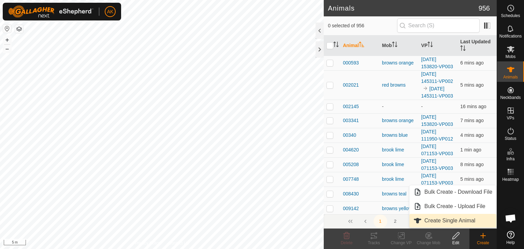
click at [440, 220] on link "Create Single Animal" at bounding box center [453, 221] width 87 height 14
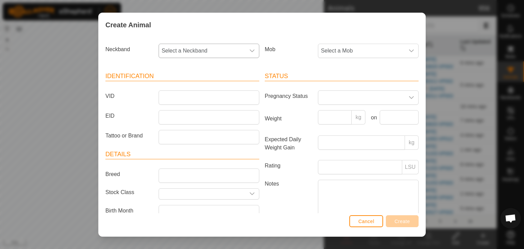
click at [187, 54] on span "Select a Neckband" at bounding box center [202, 51] width 86 height 14
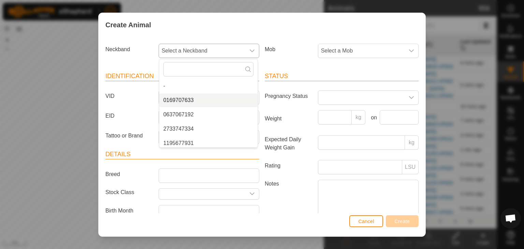
click at [179, 99] on li "0169707633" at bounding box center [208, 101] width 98 height 14
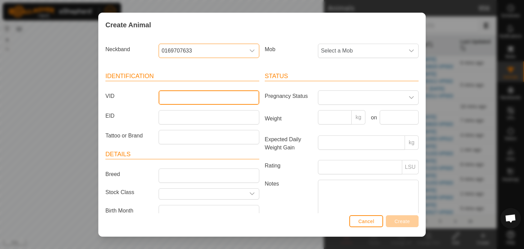
click at [171, 96] on input "VID" at bounding box center [209, 97] width 101 height 14
type input "707633"
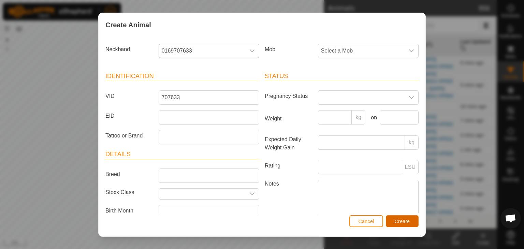
click at [397, 219] on span "Create" at bounding box center [402, 221] width 15 height 5
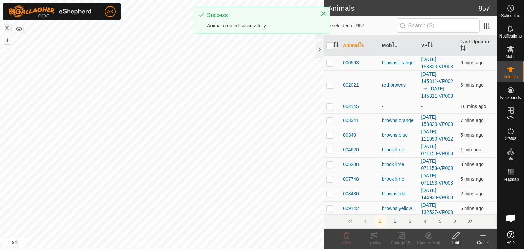
click at [483, 235] on icon at bounding box center [483, 235] width 0 height 5
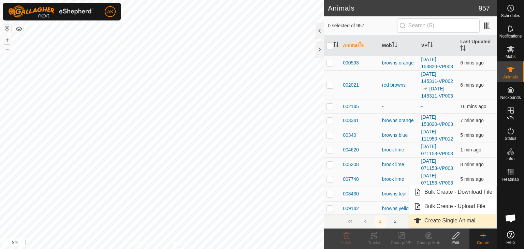
click at [427, 218] on link "Create Single Animal" at bounding box center [453, 221] width 87 height 14
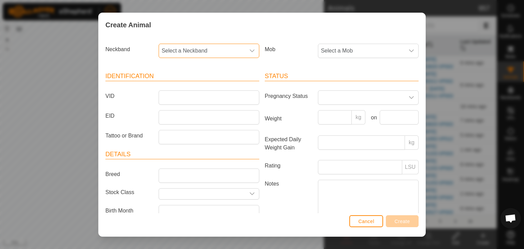
click at [196, 48] on span "Select a Neckband" at bounding box center [202, 51] width 86 height 14
click at [177, 100] on li "0637067192" at bounding box center [208, 101] width 98 height 14
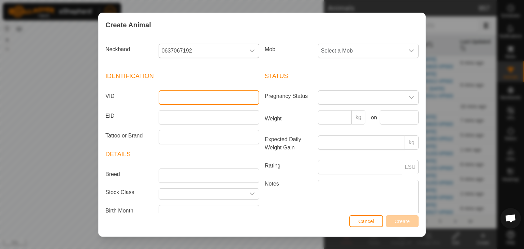
click at [180, 90] on input "VID" at bounding box center [209, 97] width 101 height 14
type input "067192"
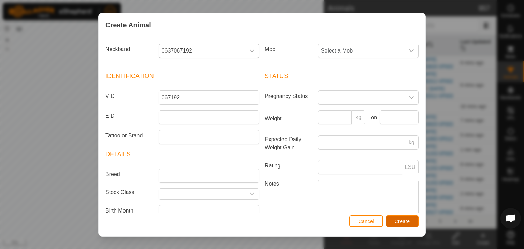
click at [395, 225] on button "Create" at bounding box center [402, 221] width 33 height 12
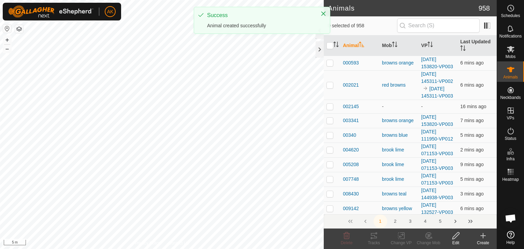
click at [480, 235] on icon at bounding box center [483, 236] width 8 height 8
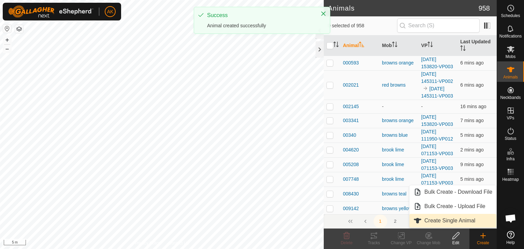
click at [423, 219] on link "Create Single Animal" at bounding box center [453, 221] width 87 height 14
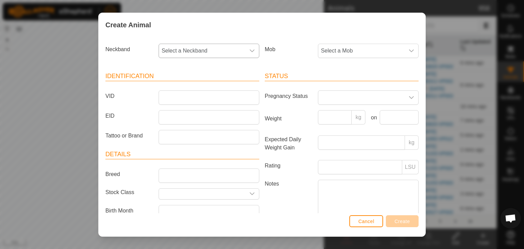
click at [190, 50] on span "Select a Neckband" at bounding box center [202, 51] width 86 height 14
click at [174, 97] on li "2733747334" at bounding box center [208, 101] width 98 height 14
click at [177, 94] on input "VID" at bounding box center [209, 97] width 101 height 14
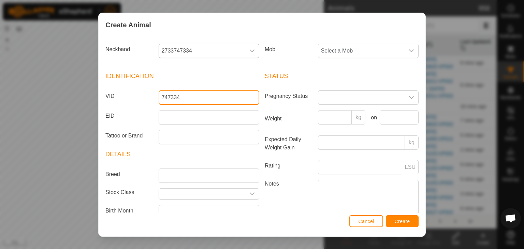
type input "747334"
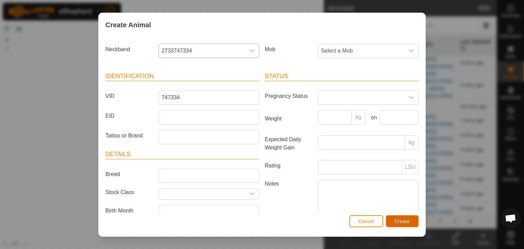
click at [397, 219] on span "Create" at bounding box center [402, 221] width 15 height 5
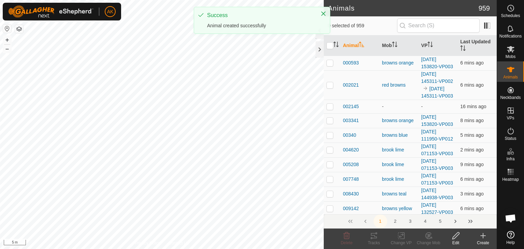
click at [482, 238] on icon at bounding box center [483, 236] width 8 height 8
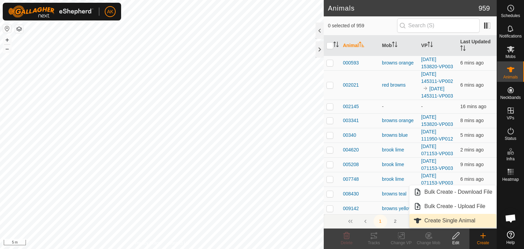
click at [439, 219] on link "Create Single Animal" at bounding box center [453, 221] width 87 height 14
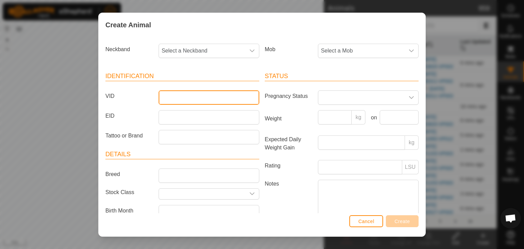
click at [173, 97] on input "VID" at bounding box center [209, 97] width 101 height 14
click at [190, 47] on span "Select a Neckband" at bounding box center [202, 51] width 86 height 14
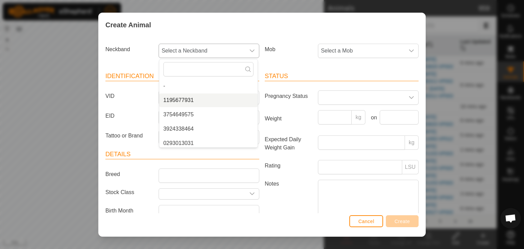
click at [180, 99] on li "1195677931" at bounding box center [208, 101] width 98 height 14
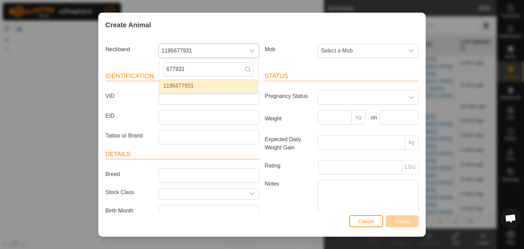
type input "677931"
click at [72, 62] on div "Create Animal Neckband 1195677931 677931 1195677931 Mob Select a Mob Identifica…" at bounding box center [262, 124] width 524 height 249
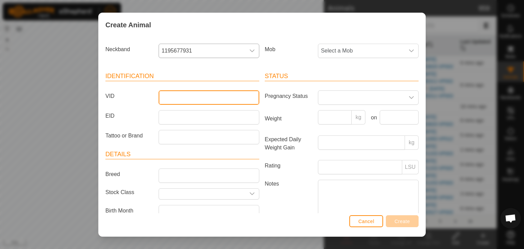
click at [172, 100] on input "VID" at bounding box center [209, 97] width 101 height 14
type input "677931"
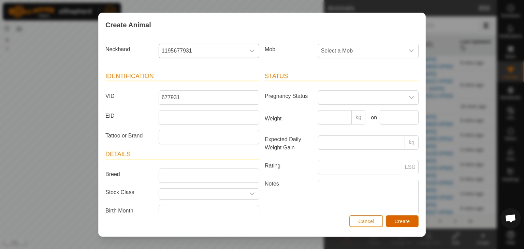
click at [402, 220] on span "Create" at bounding box center [402, 221] width 15 height 5
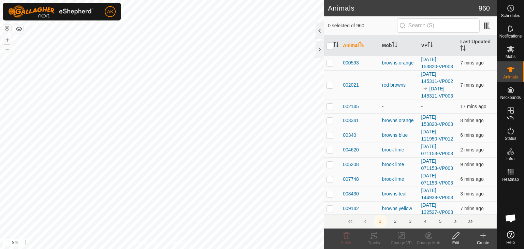
click at [482, 238] on icon at bounding box center [483, 236] width 8 height 8
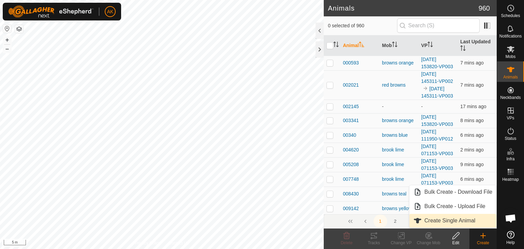
click at [453, 221] on link "Create Single Animal" at bounding box center [453, 221] width 87 height 14
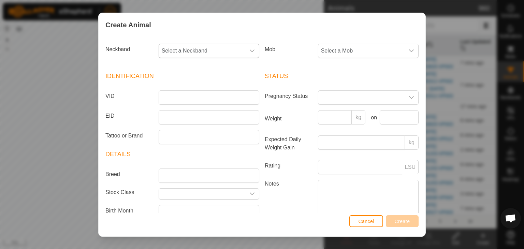
click at [197, 50] on span "Select a Neckband" at bounding box center [202, 51] width 86 height 14
click at [187, 101] on li "3754649575" at bounding box center [208, 101] width 98 height 14
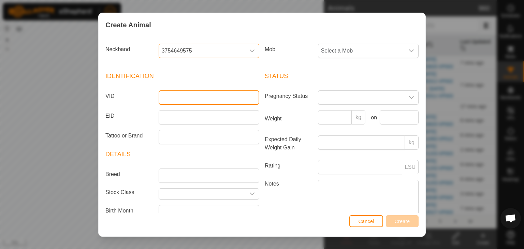
click at [179, 98] on input "VID" at bounding box center [209, 97] width 101 height 14
type input "649575"
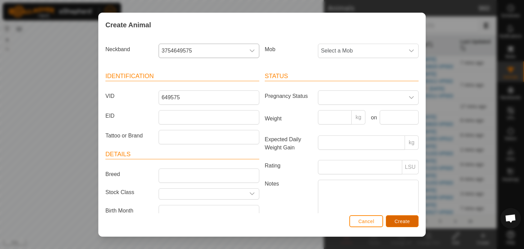
click at [404, 224] on span "Create" at bounding box center [402, 221] width 15 height 5
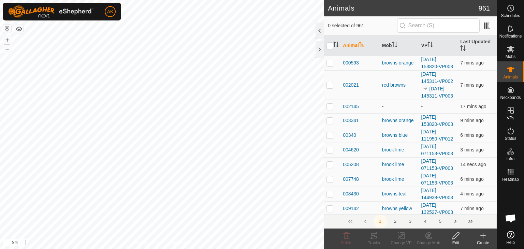
click at [482, 233] on icon at bounding box center [483, 236] width 8 height 8
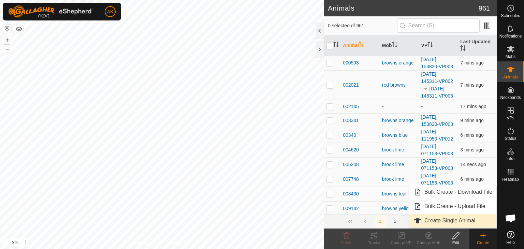
click at [446, 219] on link "Create Single Animal" at bounding box center [453, 221] width 87 height 14
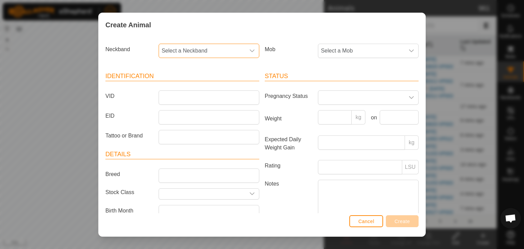
click at [202, 44] on span "Select a Neckband" at bounding box center [202, 51] width 86 height 14
click at [187, 99] on li "3924338464" at bounding box center [208, 101] width 98 height 14
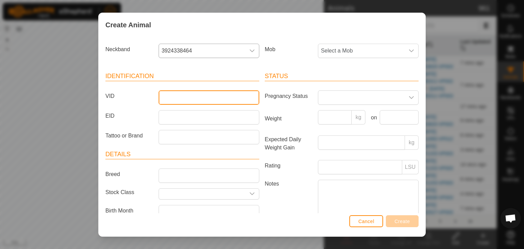
click at [178, 96] on input "VID" at bounding box center [209, 97] width 101 height 14
type input "338464"
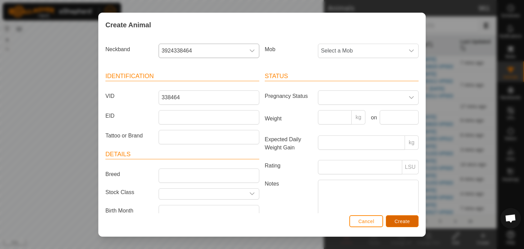
click at [408, 220] on span "Create" at bounding box center [402, 221] width 15 height 5
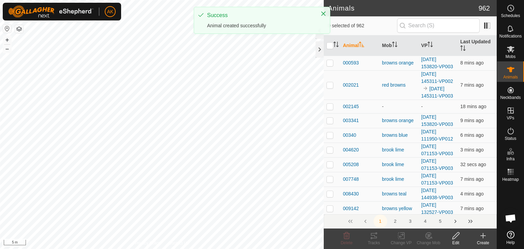
click at [483, 235] on icon at bounding box center [483, 236] width 8 height 8
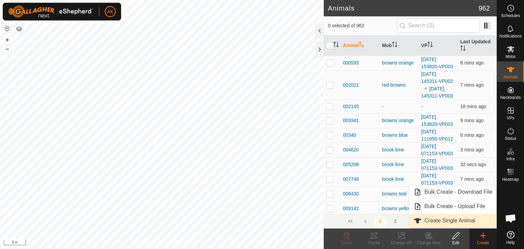
click at [428, 220] on link "Create Single Animal" at bounding box center [453, 221] width 87 height 14
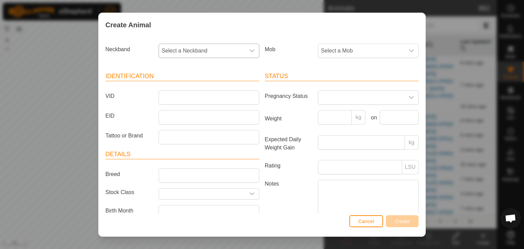
click at [239, 48] on span "Select a Neckband" at bounding box center [202, 51] width 86 height 14
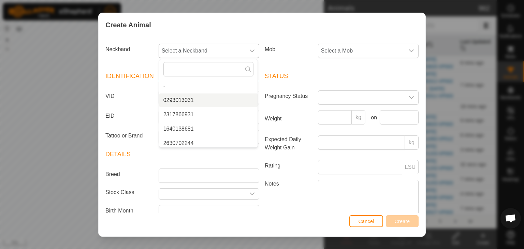
click at [184, 100] on span "0293013031" at bounding box center [178, 100] width 30 height 8
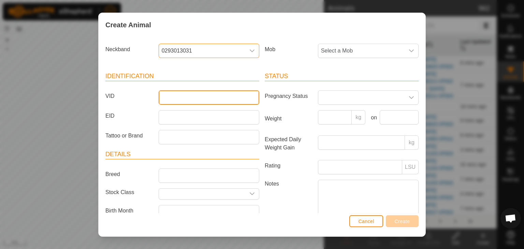
click at [173, 95] on input "VID" at bounding box center [209, 97] width 101 height 14
type input "013031"
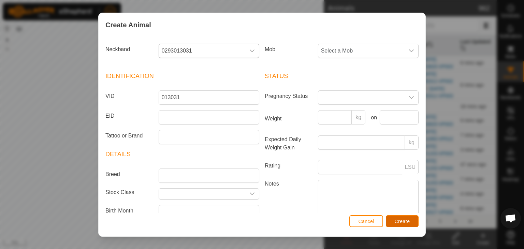
click at [396, 221] on span "Create" at bounding box center [402, 221] width 15 height 5
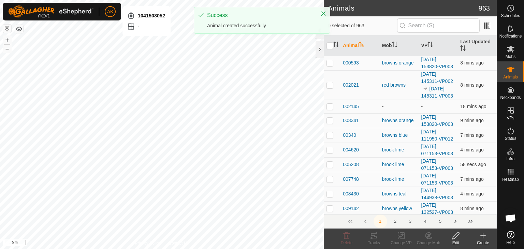
click at [482, 238] on icon at bounding box center [483, 236] width 8 height 8
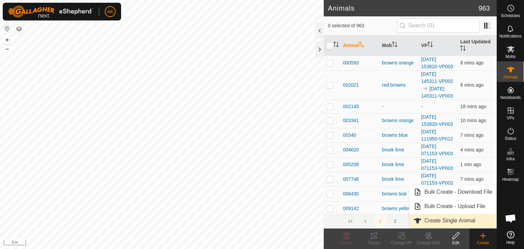
click at [433, 220] on link "Create Single Animal" at bounding box center [453, 221] width 87 height 14
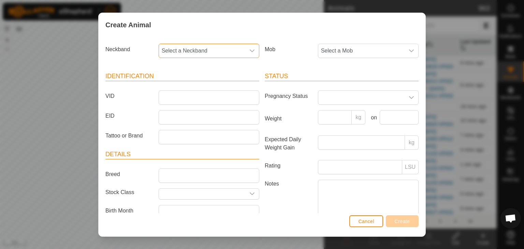
click at [209, 45] on span "Select a Neckband" at bounding box center [202, 51] width 86 height 14
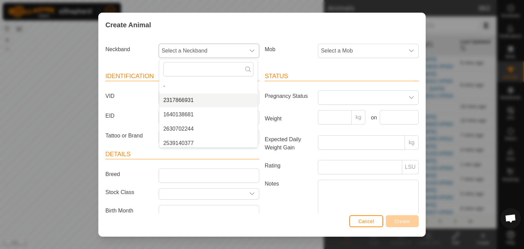
click at [183, 101] on li "2317866931" at bounding box center [208, 101] width 98 height 14
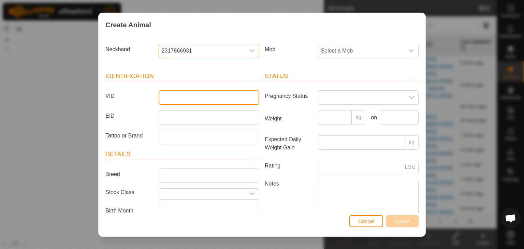
click at [180, 98] on input "VID" at bounding box center [209, 97] width 101 height 14
type input "866931"
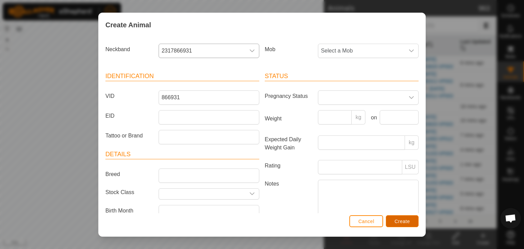
click at [401, 221] on span "Create" at bounding box center [402, 221] width 15 height 5
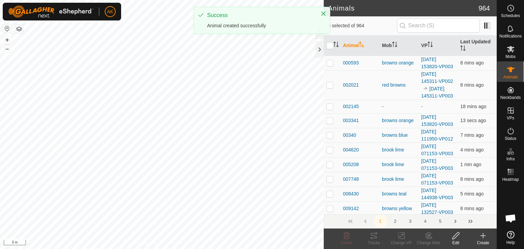
click at [484, 236] on icon at bounding box center [483, 236] width 5 height 0
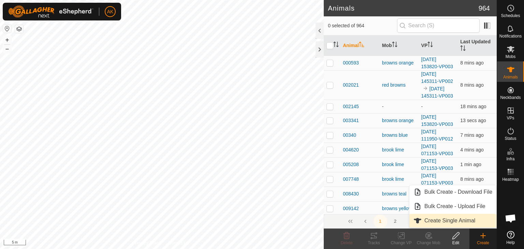
click at [453, 220] on link "Create Single Animal" at bounding box center [453, 221] width 87 height 14
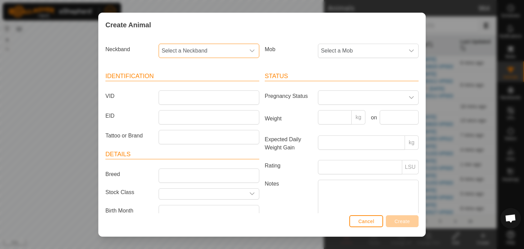
click at [198, 53] on span "Select a Neckband" at bounding box center [202, 51] width 86 height 14
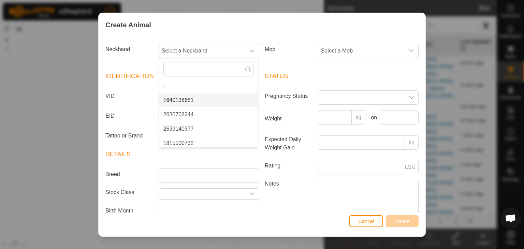
click at [190, 101] on li "1640138681" at bounding box center [208, 101] width 98 height 14
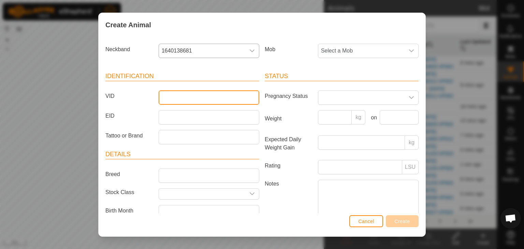
click at [179, 101] on input "VID" at bounding box center [209, 97] width 101 height 14
type input "1388681"
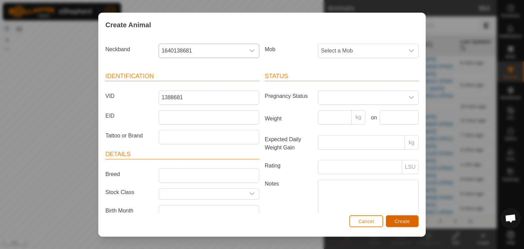
click at [402, 223] on span "Create" at bounding box center [402, 221] width 15 height 5
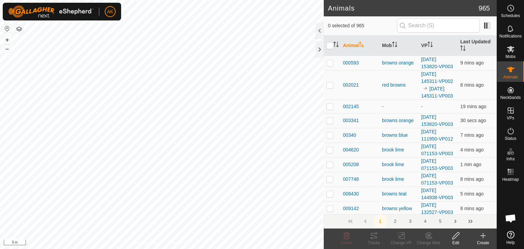
click at [486, 235] on icon at bounding box center [483, 236] width 8 height 8
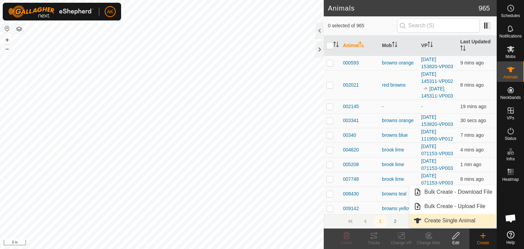
click at [455, 221] on link "Create Single Animal" at bounding box center [453, 221] width 87 height 14
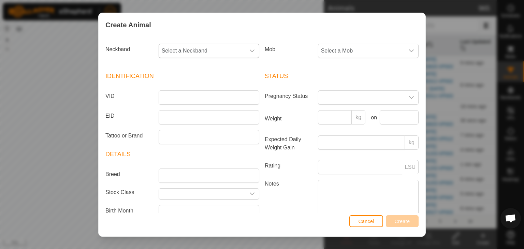
click at [201, 52] on span "Select a Neckband" at bounding box center [202, 51] width 86 height 14
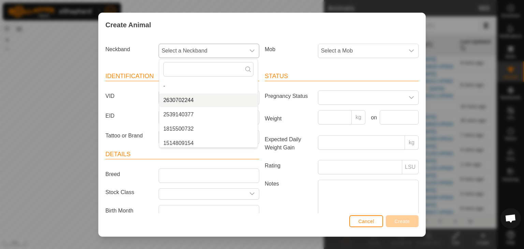
click at [189, 99] on li "2630702244" at bounding box center [208, 101] width 98 height 14
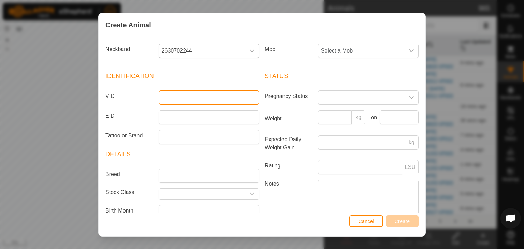
click at [184, 97] on input "VID" at bounding box center [209, 97] width 101 height 14
type input "702244"
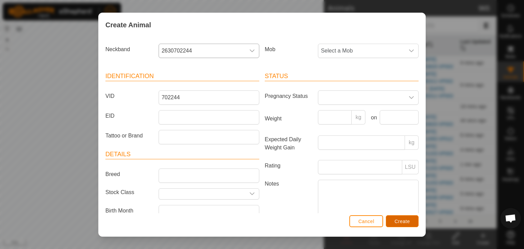
click at [401, 221] on span "Create" at bounding box center [402, 221] width 15 height 5
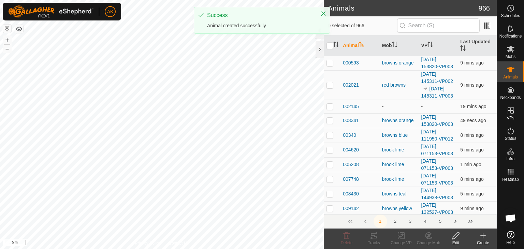
click at [484, 238] on icon at bounding box center [483, 236] width 8 height 8
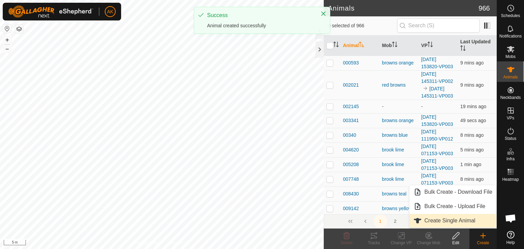
click at [453, 219] on link "Create Single Animal" at bounding box center [453, 221] width 87 height 14
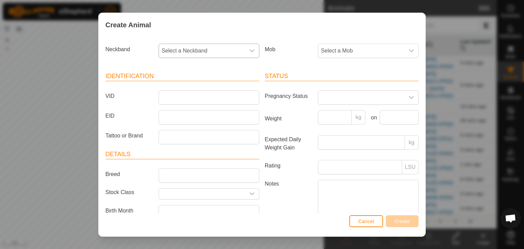
click at [177, 52] on span "Select a Neckband" at bounding box center [202, 51] width 86 height 14
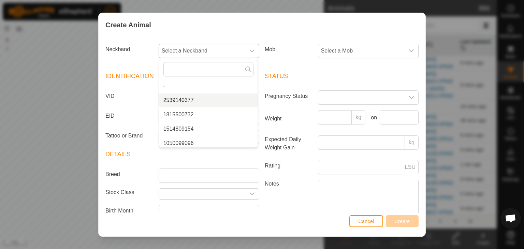
click at [180, 102] on li "2539140377" at bounding box center [208, 101] width 98 height 14
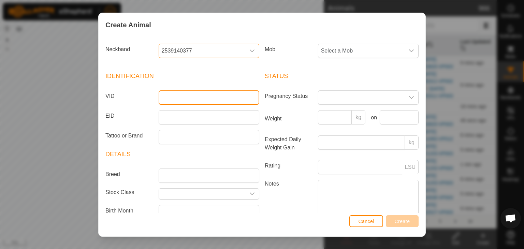
click at [177, 97] on input "VID" at bounding box center [209, 97] width 101 height 14
type input "140377"
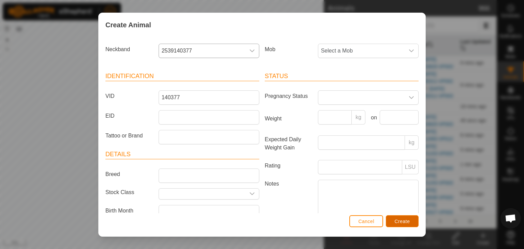
click at [400, 224] on button "Create" at bounding box center [402, 221] width 33 height 12
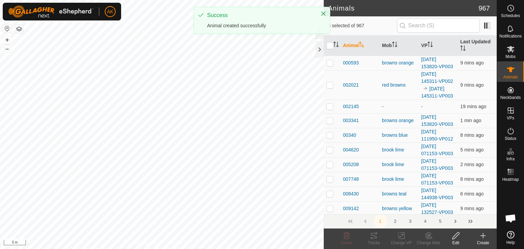
click at [485, 232] on icon at bounding box center [483, 236] width 8 height 8
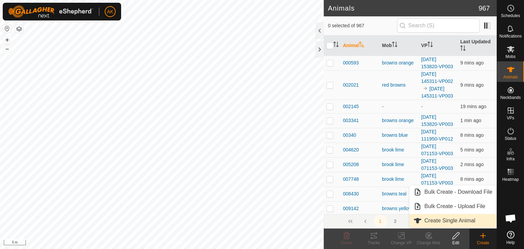
click at [456, 219] on link "Create Single Animal" at bounding box center [453, 221] width 87 height 14
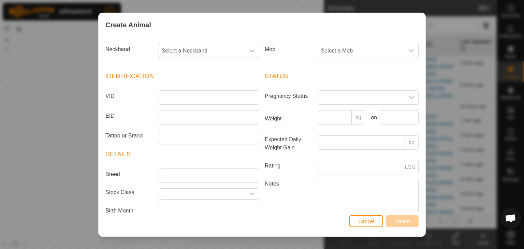
click at [180, 52] on span "Select a Neckband" at bounding box center [202, 51] width 86 height 14
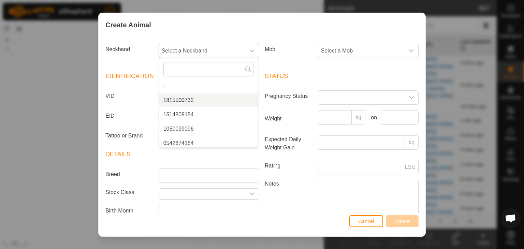
click at [180, 98] on li "1815500732" at bounding box center [208, 101] width 98 height 14
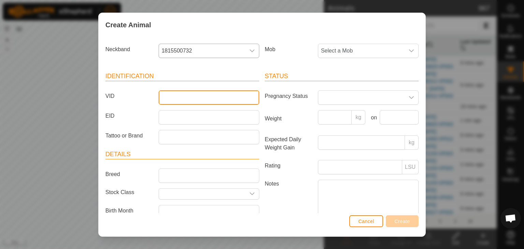
click at [177, 99] on input "VID" at bounding box center [209, 97] width 101 height 14
type input "500732"
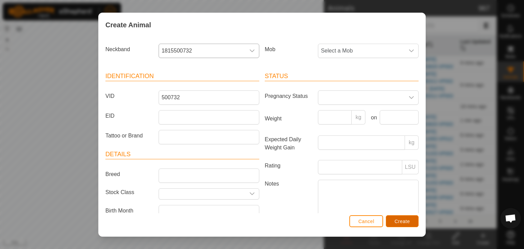
click at [398, 220] on span "Create" at bounding box center [402, 221] width 15 height 5
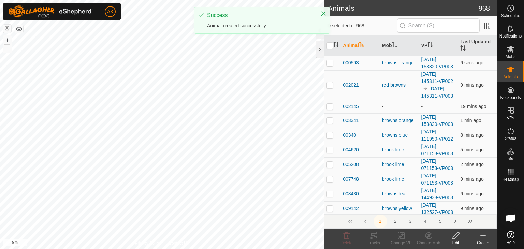
click at [483, 237] on icon at bounding box center [483, 235] width 0 height 5
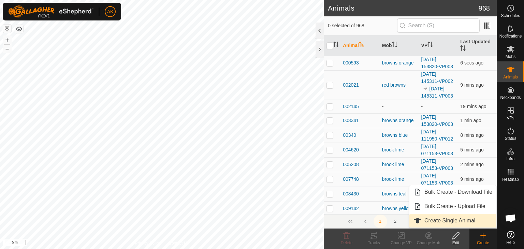
click at [441, 221] on link "Create Single Animal" at bounding box center [453, 221] width 87 height 14
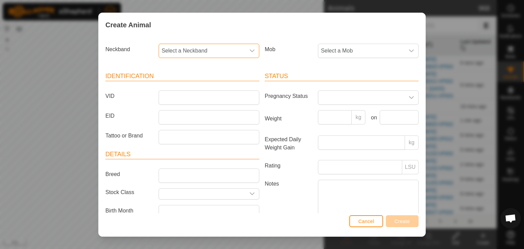
click at [197, 51] on span "Select a Neckband" at bounding box center [202, 51] width 86 height 14
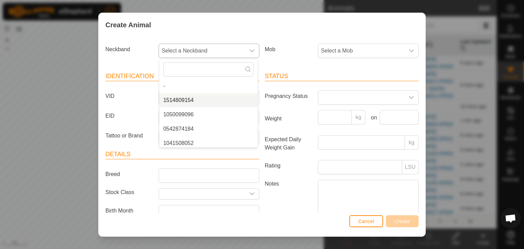
click at [189, 102] on li "1514809154" at bounding box center [208, 101] width 98 height 14
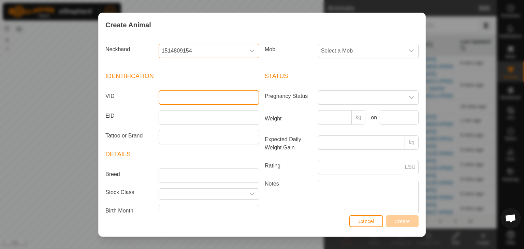
click at [177, 99] on input "VID" at bounding box center [209, 97] width 101 height 14
type input "809154"
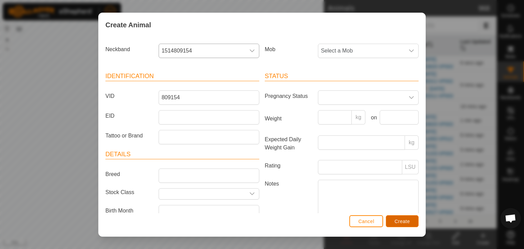
click at [407, 226] on button "Create" at bounding box center [402, 221] width 33 height 12
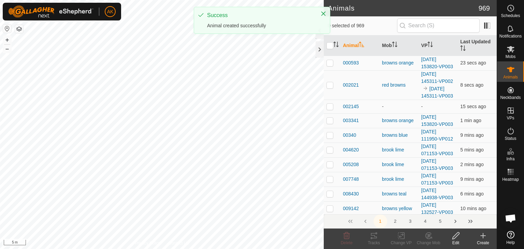
click at [480, 237] on icon at bounding box center [483, 236] width 8 height 8
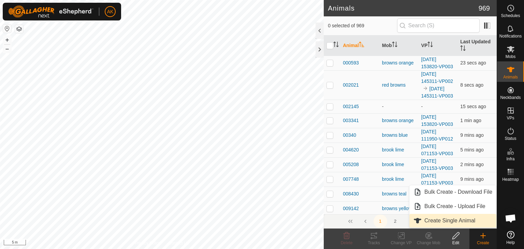
click at [437, 218] on link "Create Single Animal" at bounding box center [453, 221] width 87 height 14
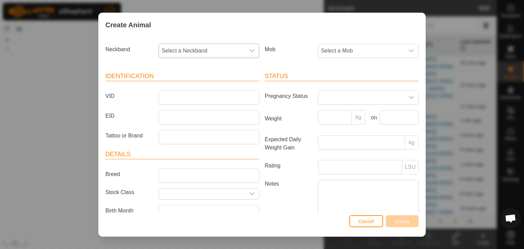
click at [207, 48] on span "Select a Neckband" at bounding box center [202, 51] width 86 height 14
click at [183, 102] on li "1050099096" at bounding box center [208, 101] width 98 height 14
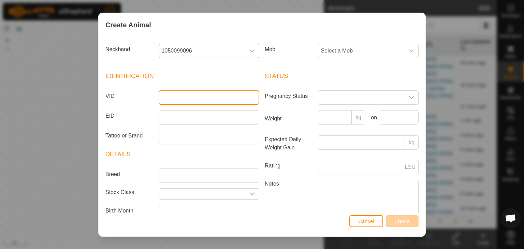
click at [178, 99] on input "VID" at bounding box center [209, 97] width 101 height 14
type input "099096"
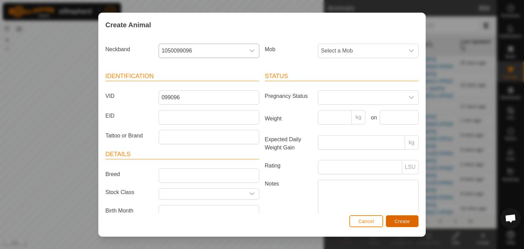
click at [404, 220] on span "Create" at bounding box center [402, 221] width 15 height 5
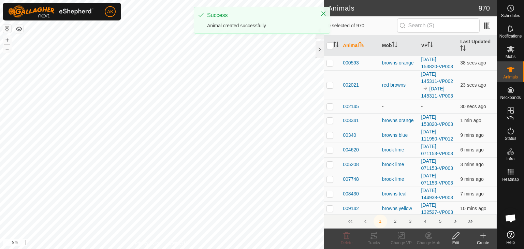
click at [481, 236] on icon at bounding box center [483, 236] width 8 height 8
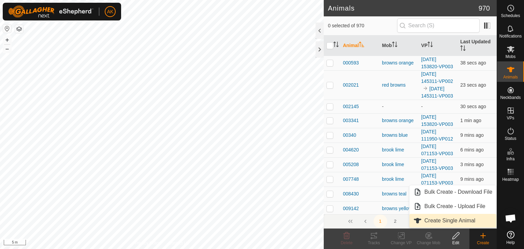
click at [428, 217] on link "Create Single Animal" at bounding box center [453, 221] width 87 height 14
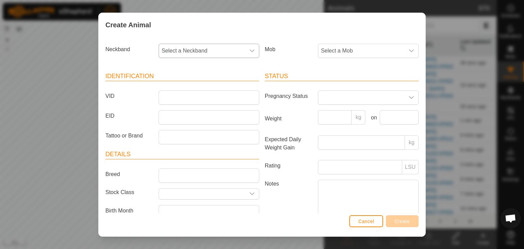
click at [179, 52] on span "Select a Neckband" at bounding box center [202, 51] width 86 height 14
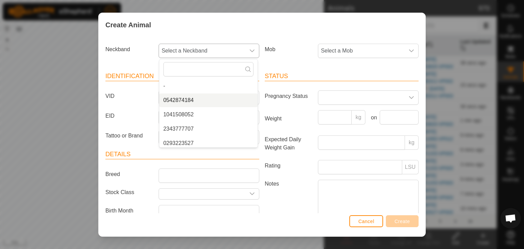
click at [175, 101] on li "0542874184" at bounding box center [208, 101] width 98 height 14
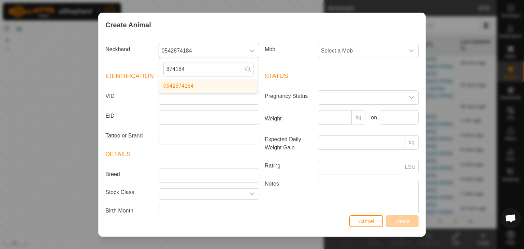
type input "874184"
click at [54, 100] on div "Create Animal Neckband 0542874184 874184 0542874184 Mob Select a Mob Identifica…" at bounding box center [262, 124] width 524 height 249
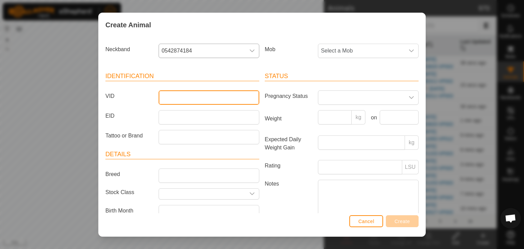
click at [172, 95] on input "VID" at bounding box center [209, 97] width 101 height 14
type input "874184"
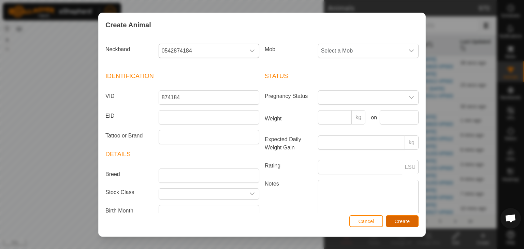
click at [413, 224] on button "Create" at bounding box center [402, 221] width 33 height 12
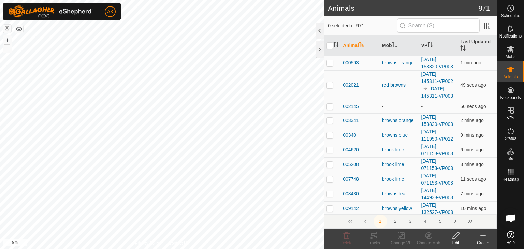
click at [485, 238] on icon at bounding box center [483, 236] width 8 height 8
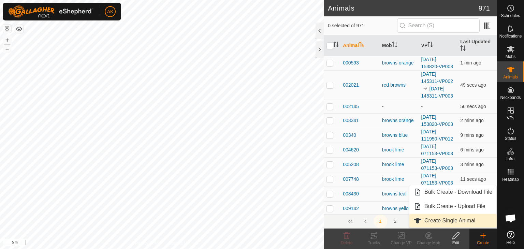
click at [438, 220] on link "Create Single Animal" at bounding box center [453, 221] width 87 height 14
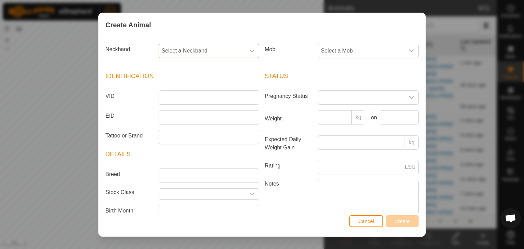
click at [192, 52] on span "Select a Neckband" at bounding box center [202, 51] width 86 height 14
type input "508"
click at [181, 86] on li "1041508052" at bounding box center [208, 86] width 98 height 14
click at [190, 99] on input "VID" at bounding box center [209, 97] width 101 height 14
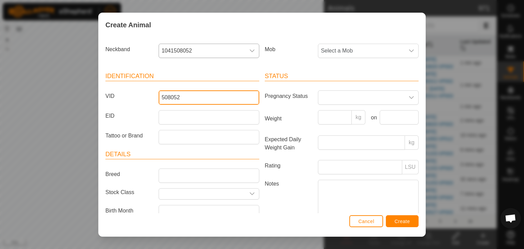
type input "508052"
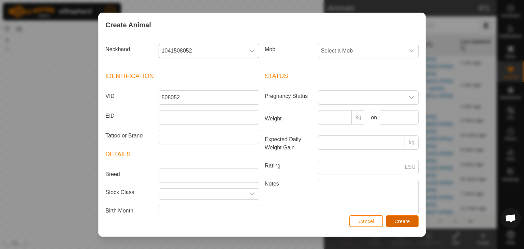
click at [409, 225] on button "Create" at bounding box center [402, 221] width 33 height 12
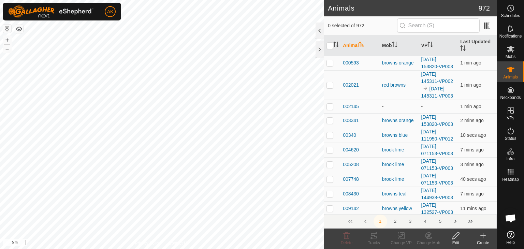
click at [481, 236] on icon at bounding box center [483, 236] width 5 height 0
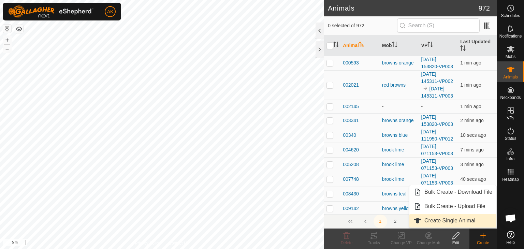
click at [430, 220] on link "Create Single Animal" at bounding box center [453, 221] width 87 height 14
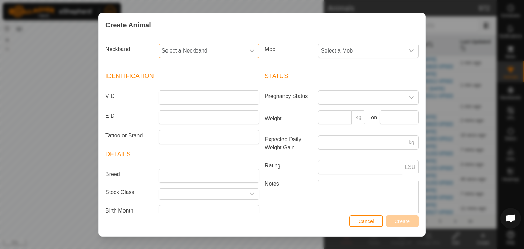
click at [166, 48] on span "Select a Neckband" at bounding box center [202, 51] width 86 height 14
type input "223"
click at [179, 83] on li "0293223527" at bounding box center [208, 86] width 98 height 14
click at [168, 97] on input "VID" at bounding box center [209, 97] width 101 height 14
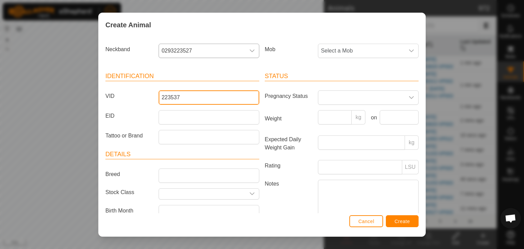
type input "223537"
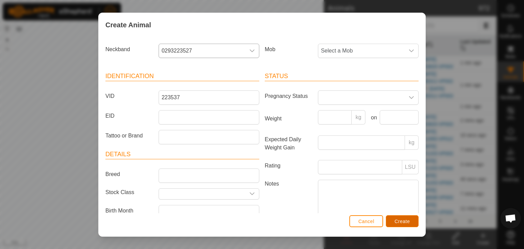
click at [398, 219] on span "Create" at bounding box center [402, 221] width 15 height 5
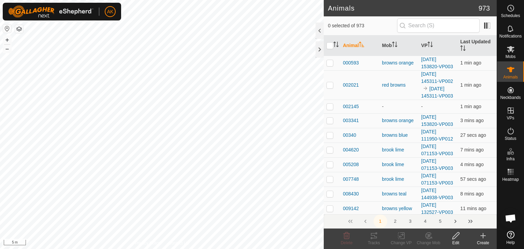
click at [482, 233] on icon at bounding box center [483, 236] width 8 height 8
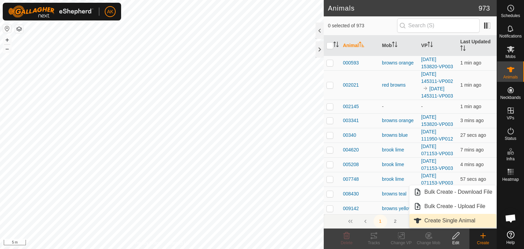
click at [440, 223] on link "Create Single Animal" at bounding box center [453, 221] width 87 height 14
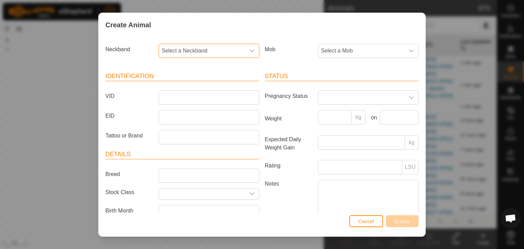
click at [167, 49] on span "Select a Neckband" at bounding box center [202, 51] width 86 height 14
type input "720"
click at [179, 86] on li "0555720255" at bounding box center [208, 86] width 98 height 14
click at [169, 95] on input "VID" at bounding box center [209, 97] width 101 height 14
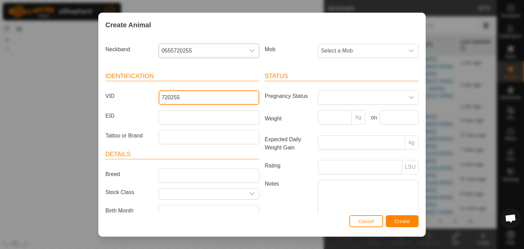
type input "720255"
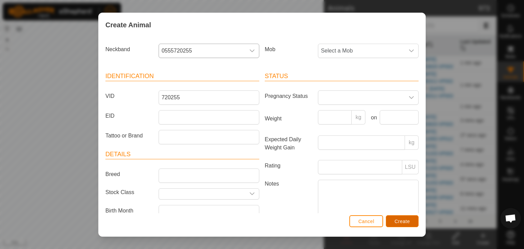
click at [398, 216] on button "Create" at bounding box center [402, 221] width 33 height 12
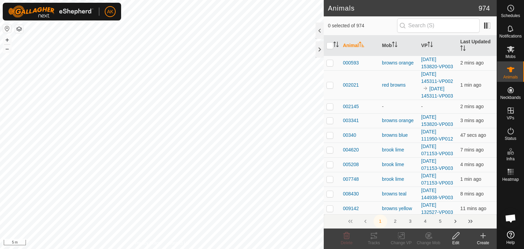
click at [485, 237] on icon at bounding box center [483, 236] width 8 height 8
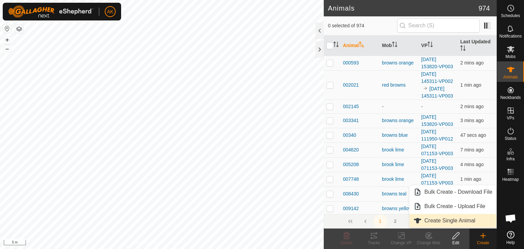
click at [430, 219] on link "Create Single Animal" at bounding box center [453, 221] width 87 height 14
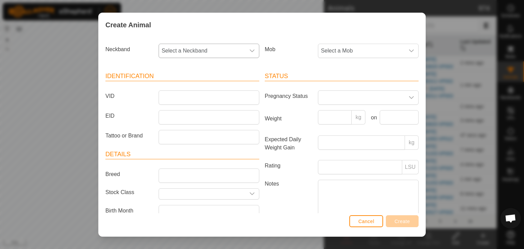
click at [182, 51] on span "Select a Neckband" at bounding box center [202, 51] width 86 height 14
type input "150"
click at [185, 84] on li "3064150626" at bounding box center [208, 86] width 98 height 14
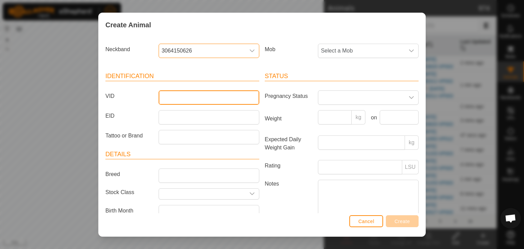
click at [176, 100] on input "VID" at bounding box center [209, 97] width 101 height 14
type input "150626"
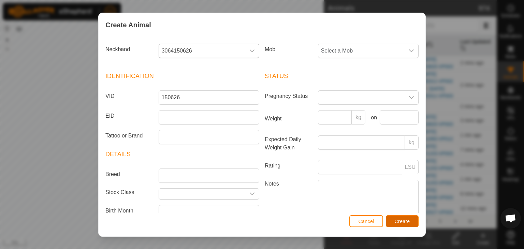
click at [411, 222] on button "Create" at bounding box center [402, 221] width 33 height 12
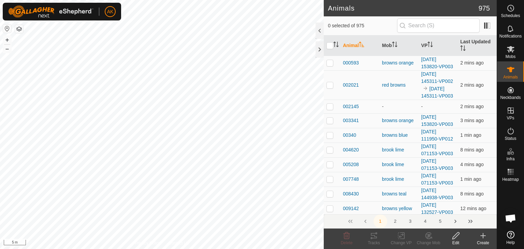
click at [482, 235] on icon at bounding box center [483, 236] width 8 height 8
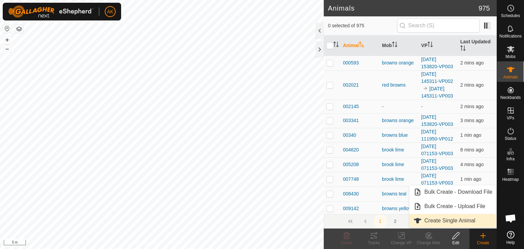
click at [442, 220] on link "Create Single Animal" at bounding box center [453, 221] width 87 height 14
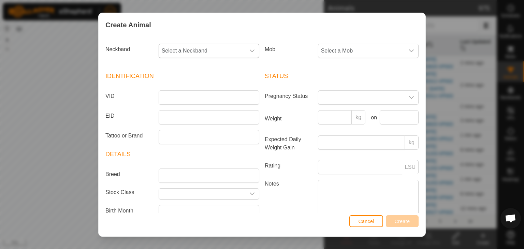
click at [180, 54] on span "Select a Neckband" at bounding box center [202, 51] width 86 height 14
type input "129"
click at [181, 84] on li "4179129819" at bounding box center [208, 86] width 98 height 14
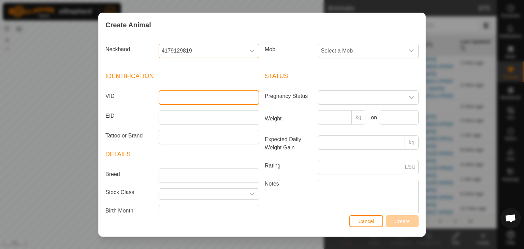
click at [176, 98] on input "VID" at bounding box center [209, 97] width 101 height 14
type input "129819"
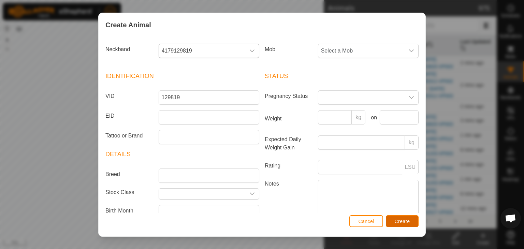
click at [408, 222] on span "Create" at bounding box center [402, 221] width 15 height 5
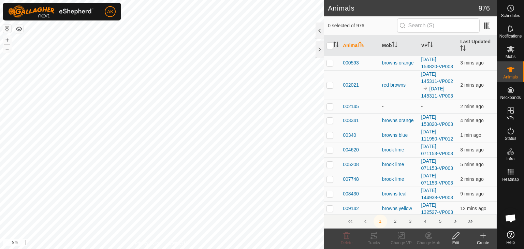
click at [478, 237] on create-svg-icon at bounding box center [483, 236] width 27 height 8
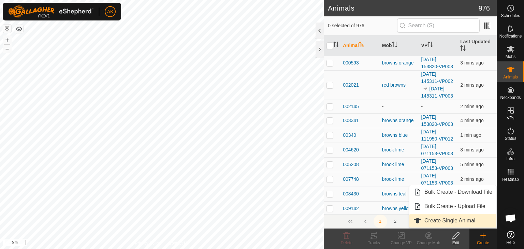
click at [442, 221] on link "Create Single Animal" at bounding box center [453, 221] width 87 height 14
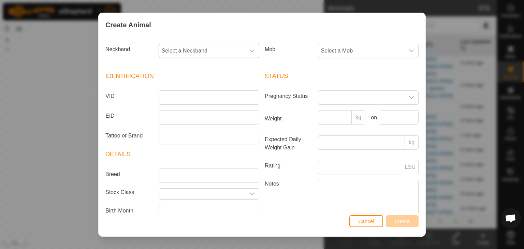
click at [177, 48] on span "Select a Neckband" at bounding box center [202, 51] width 86 height 14
type input "488"
click at [183, 87] on li "1945488322" at bounding box center [208, 86] width 98 height 14
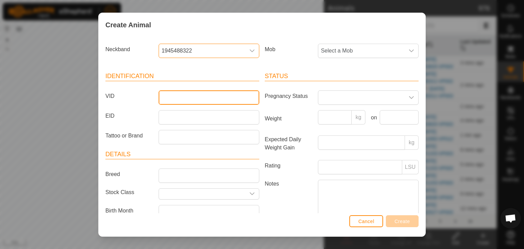
click at [174, 98] on input "VID" at bounding box center [209, 97] width 101 height 14
type input "488322"
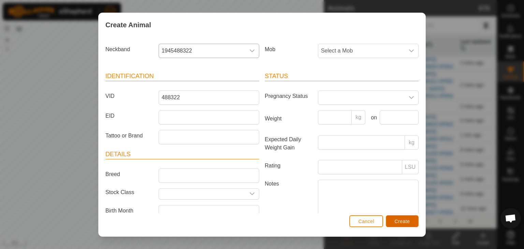
click at [404, 215] on button "Create" at bounding box center [402, 221] width 33 height 12
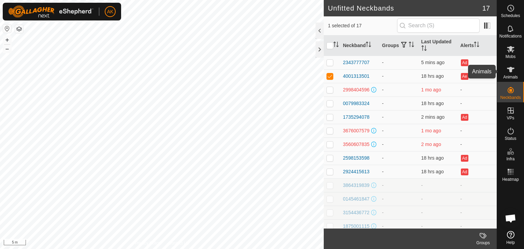
click at [512, 74] on es-animals-svg-icon at bounding box center [511, 69] width 12 height 11
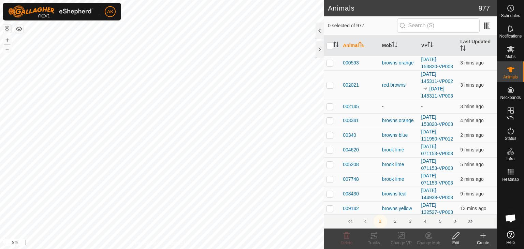
click at [479, 240] on div "Create" at bounding box center [483, 243] width 27 height 6
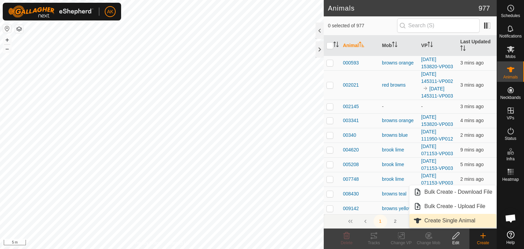
click at [437, 221] on link "Create Single Animal" at bounding box center [453, 221] width 87 height 14
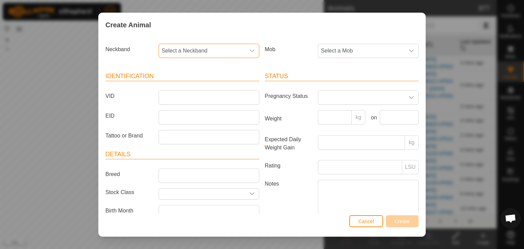
click at [194, 50] on span "Select a Neckband" at bounding box center [202, 51] width 86 height 14
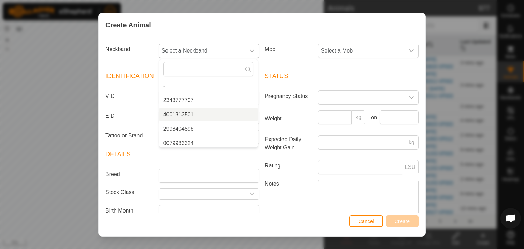
click at [177, 115] on li "4001313501" at bounding box center [208, 115] width 98 height 14
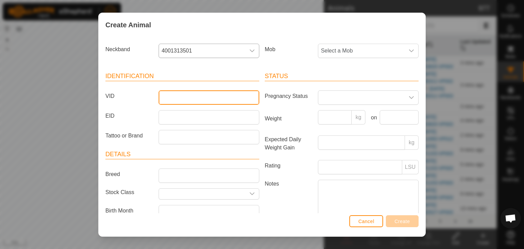
click at [174, 99] on input "VID" at bounding box center [209, 97] width 101 height 14
click at [168, 97] on input "313501" at bounding box center [209, 97] width 101 height 14
type input "131501"
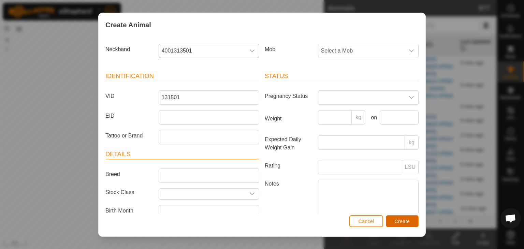
click at [404, 225] on button "Create" at bounding box center [402, 221] width 33 height 12
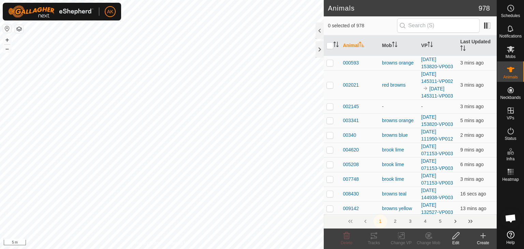
click at [482, 234] on icon at bounding box center [483, 236] width 8 height 8
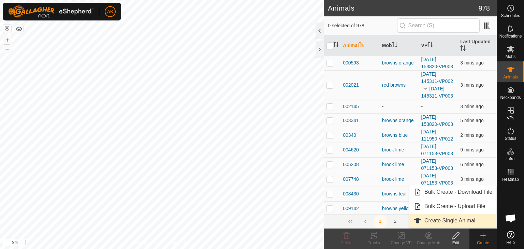
click at [423, 218] on link "Create Single Animal" at bounding box center [453, 221] width 87 height 14
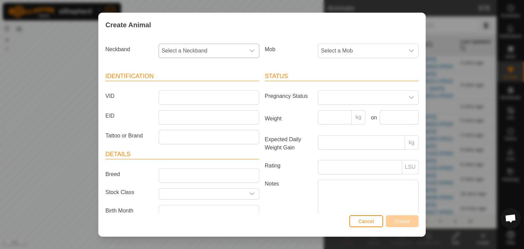
click at [170, 51] on span "Select a Neckband" at bounding box center [202, 51] width 86 height 14
type input "078"
click at [179, 85] on li "1735294078" at bounding box center [208, 86] width 98 height 14
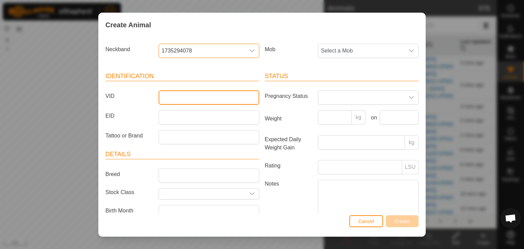
click at [172, 100] on input "VID" at bounding box center [209, 97] width 101 height 14
type input "294078"
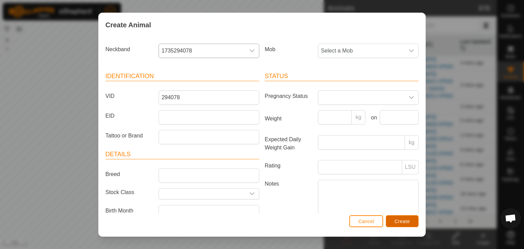
click at [411, 223] on button "Create" at bounding box center [402, 221] width 33 height 12
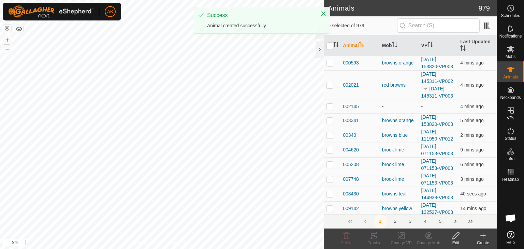
click at [487, 238] on icon at bounding box center [483, 236] width 8 height 8
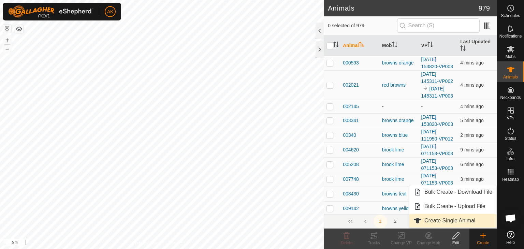
click at [434, 220] on link "Create Single Animal" at bounding box center [453, 221] width 87 height 14
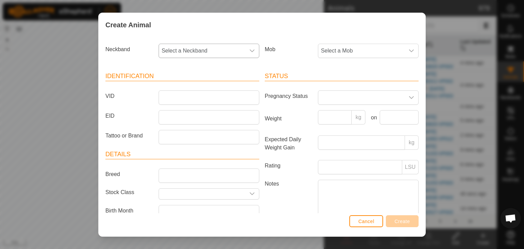
click at [212, 48] on span "Select a Neckband" at bounding box center [202, 51] width 86 height 14
click at [47, 71] on div "Create Animal Neckband Select a Neckband Mob Select a Mob Identification VID EI…" at bounding box center [262, 124] width 524 height 249
click at [457, 139] on div "Create Animal Neckband Select a Neckband Mob Select a Mob Identification VID EI…" at bounding box center [262, 124] width 524 height 249
click at [373, 223] on span "Cancel" at bounding box center [366, 221] width 16 height 5
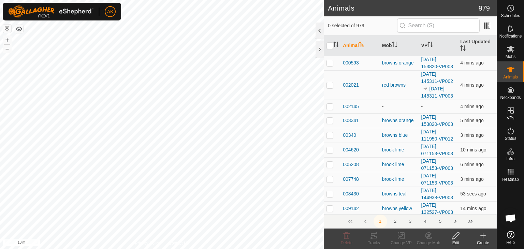
click at [483, 237] on icon at bounding box center [483, 235] width 0 height 5
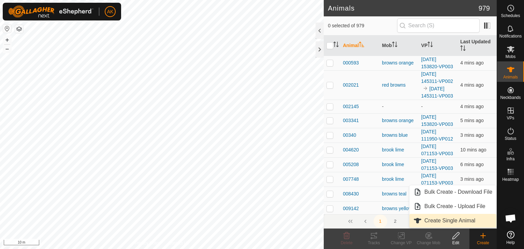
click at [420, 222] on link "Create Single Animal" at bounding box center [453, 221] width 87 height 14
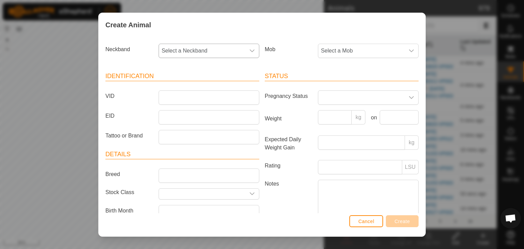
click at [181, 48] on span "Select a Neckband" at bounding box center [202, 51] width 86 height 14
type input "153"
click at [184, 87] on li "2598153598" at bounding box center [208, 86] width 98 height 14
click at [174, 99] on input "VID" at bounding box center [209, 97] width 101 height 14
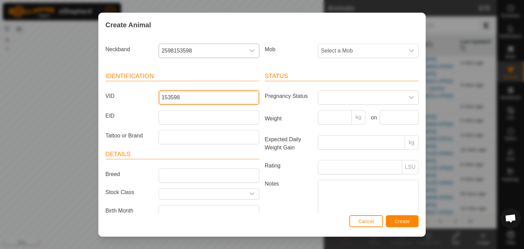
type input "153598"
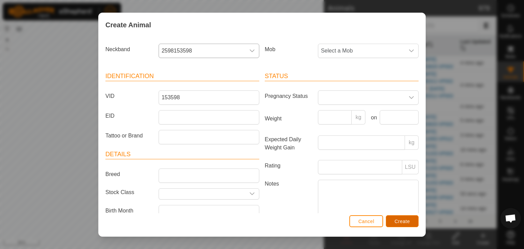
click at [415, 224] on button "Create" at bounding box center [402, 221] width 33 height 12
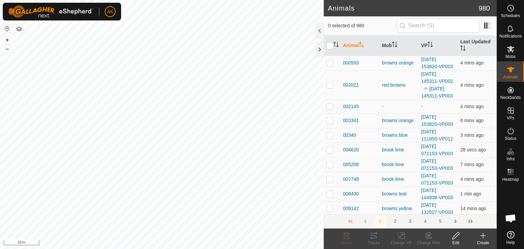
click at [482, 234] on icon at bounding box center [483, 236] width 8 height 8
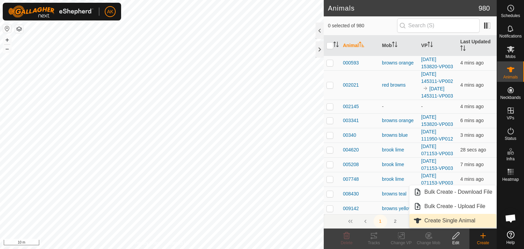
click at [430, 222] on link "Create Single Animal" at bounding box center [453, 221] width 87 height 14
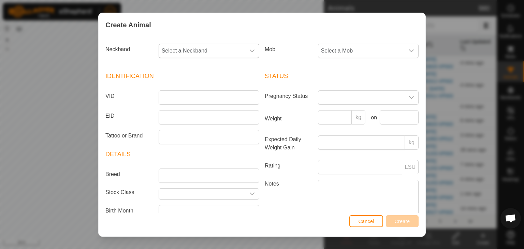
click at [191, 48] on span "Select a Neckband" at bounding box center [202, 51] width 86 height 14
type input "777"
click at [184, 87] on li "2343777707" at bounding box center [208, 86] width 98 height 14
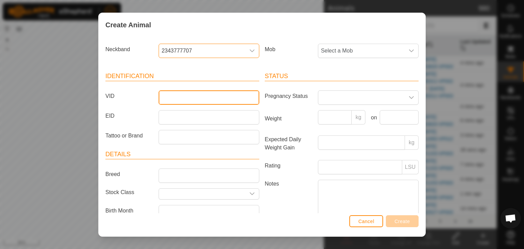
click at [175, 96] on input "VID" at bounding box center [209, 97] width 101 height 14
type input "777707"
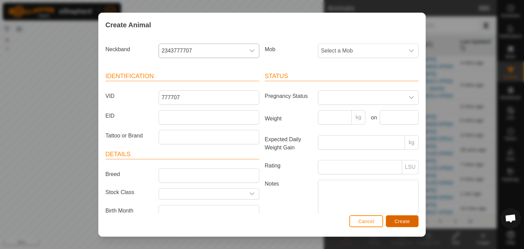
click at [402, 221] on span "Create" at bounding box center [402, 221] width 15 height 5
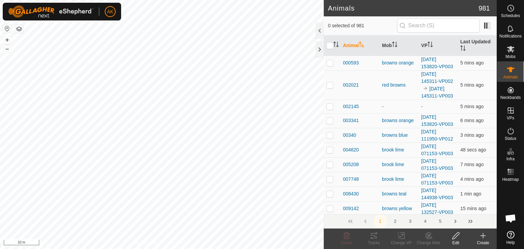
click at [486, 235] on icon at bounding box center [483, 236] width 8 height 8
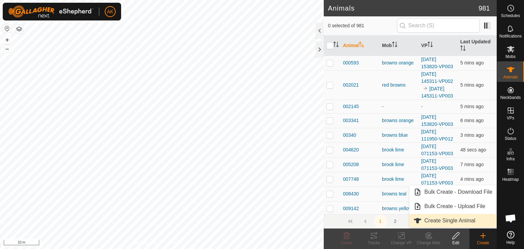
click at [450, 218] on link "Create Single Animal" at bounding box center [453, 221] width 87 height 14
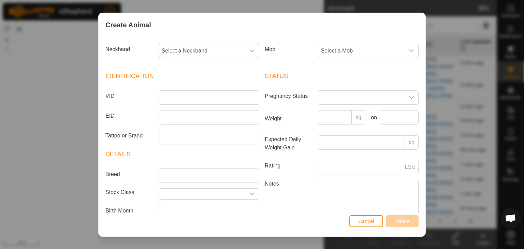
click at [188, 48] on span "Select a Neckband" at bounding box center [202, 51] width 86 height 14
type input "613"
click at [176, 83] on li "2924415613" at bounding box center [208, 86] width 98 height 14
click at [173, 98] on input "VID" at bounding box center [209, 97] width 101 height 14
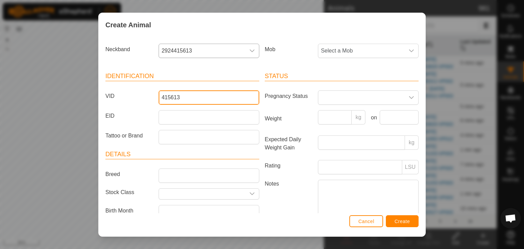
type input "415613"
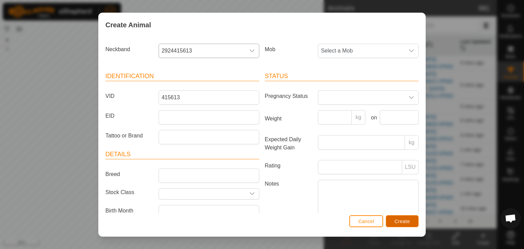
click at [416, 224] on button "Create" at bounding box center [402, 221] width 33 height 12
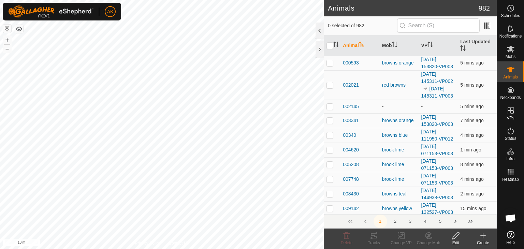
click at [484, 236] on icon at bounding box center [483, 236] width 5 height 0
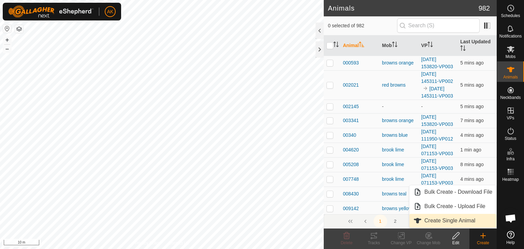
click at [466, 220] on link "Create Single Animal" at bounding box center [453, 221] width 87 height 14
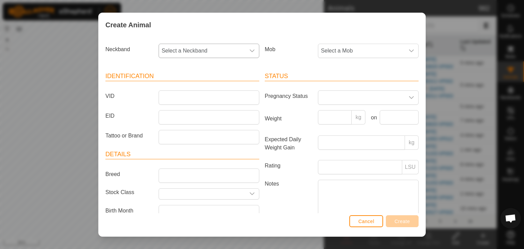
click at [195, 50] on span "Select a Neckband" at bounding box center [202, 51] width 86 height 14
type input "324"
click at [187, 86] on li "0079983324" at bounding box center [208, 86] width 98 height 14
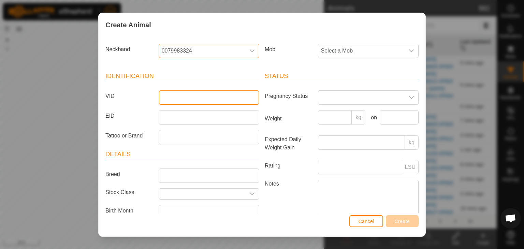
click at [175, 100] on input "VID" at bounding box center [209, 97] width 101 height 14
type input "983324"
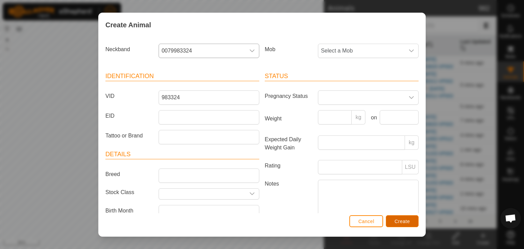
click at [398, 221] on span "Create" at bounding box center [402, 221] width 15 height 5
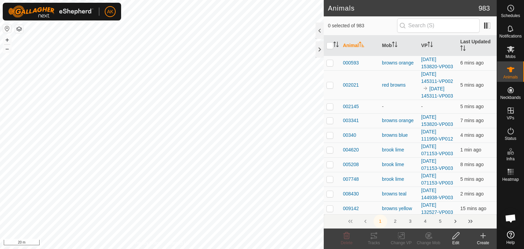
click at [20, 31] on button "button" at bounding box center [19, 29] width 8 height 8
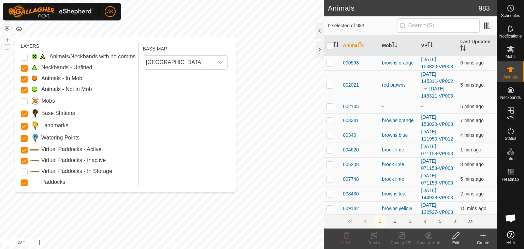
drag, startPoint x: 24, startPoint y: 55, endPoint x: 81, endPoint y: 73, distance: 59.0
click at [25, 55] on Issue "Animals/Neckbands with no comms" at bounding box center [24, 57] width 7 height 7
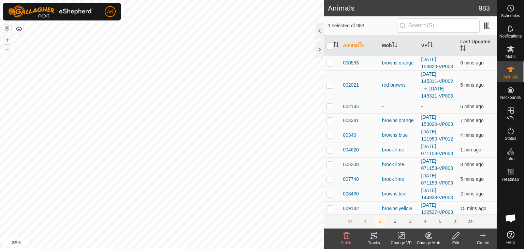
click at [347, 238] on icon at bounding box center [347, 235] width 6 height 7
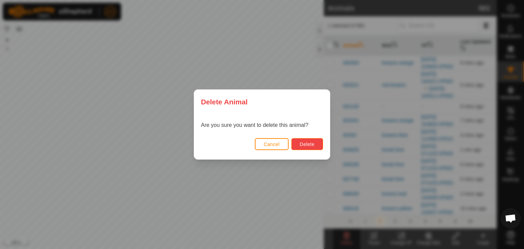
click at [310, 143] on span "Delete" at bounding box center [307, 144] width 15 height 5
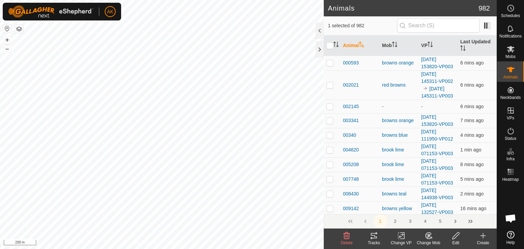
click at [344, 237] on icon at bounding box center [347, 236] width 8 height 8
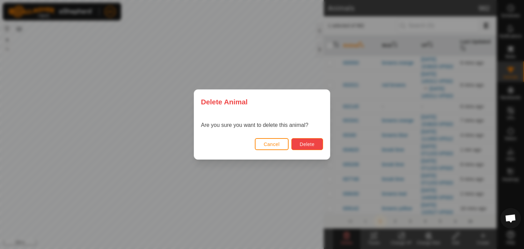
click at [309, 144] on span "Delete" at bounding box center [307, 144] width 15 height 5
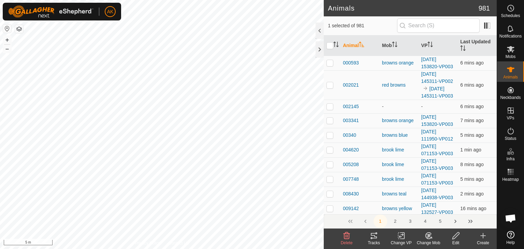
click at [430, 237] on icon at bounding box center [429, 236] width 9 height 8
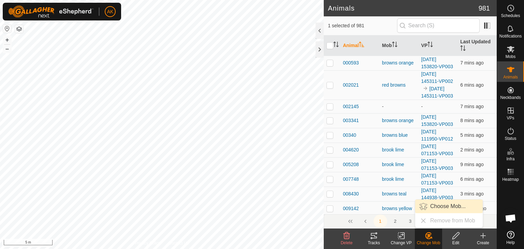
click at [441, 206] on link "Choose Mob..." at bounding box center [449, 207] width 68 height 14
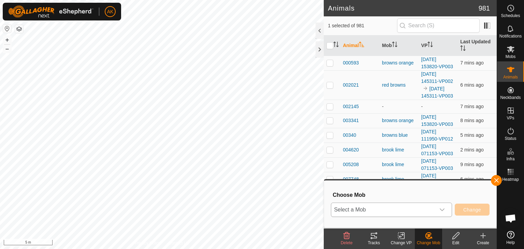
click at [442, 209] on icon "dropdown trigger" at bounding box center [442, 209] width 5 height 5
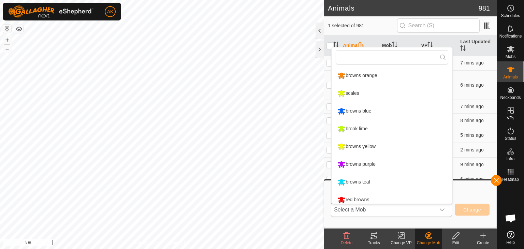
scroll to position [5, 0]
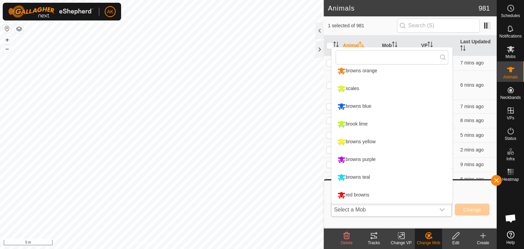
click at [353, 89] on li "scales" at bounding box center [392, 88] width 121 height 17
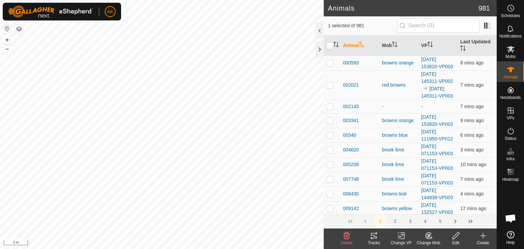
click at [451, 239] on edit-svg-icon at bounding box center [455, 236] width 27 height 8
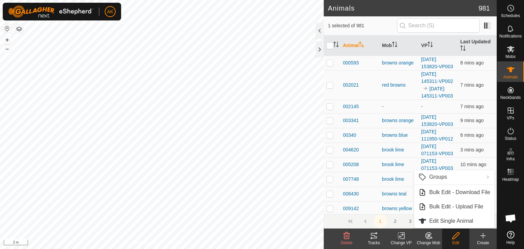
click at [400, 236] on icon at bounding box center [401, 236] width 5 height 4
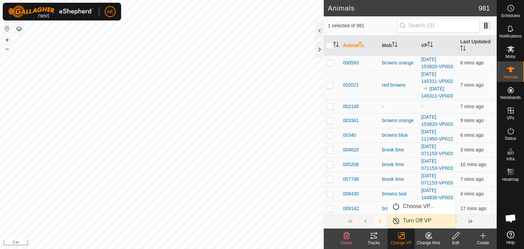
click at [406, 221] on link "Turn Off VP" at bounding box center [422, 221] width 68 height 14
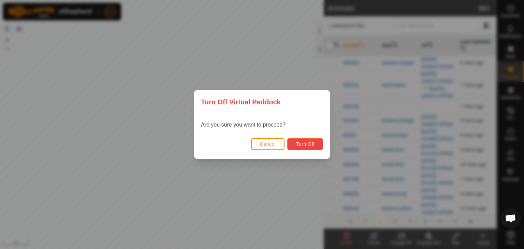
click at [311, 145] on span "Turn Off" at bounding box center [305, 143] width 19 height 5
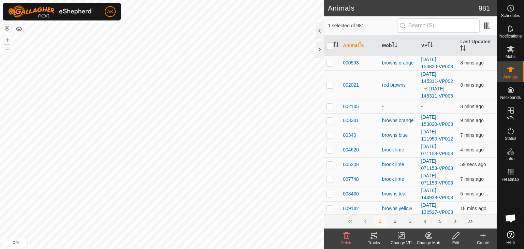
click at [405, 237] on change-vp-svg-icon at bounding box center [401, 236] width 27 height 8
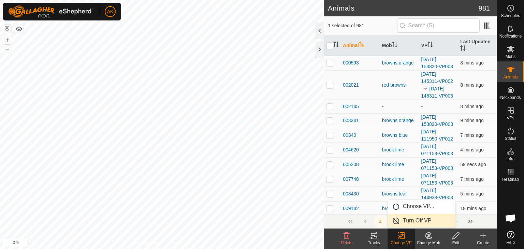
click at [405, 222] on link "Turn Off VP" at bounding box center [422, 221] width 68 height 14
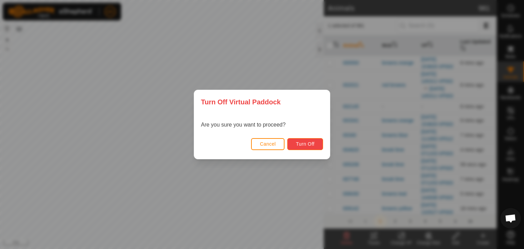
click at [307, 144] on span "Turn Off" at bounding box center [305, 143] width 19 height 5
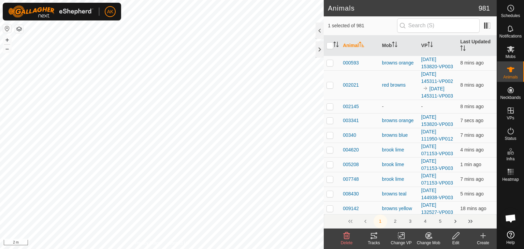
click at [403, 238] on icon at bounding box center [401, 236] width 9 height 8
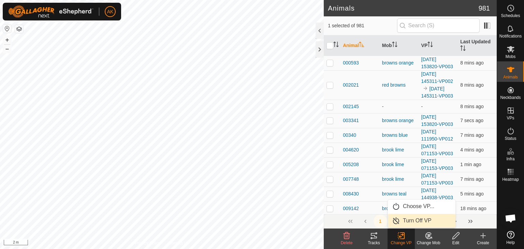
click at [406, 221] on link "Turn Off VP" at bounding box center [422, 221] width 68 height 14
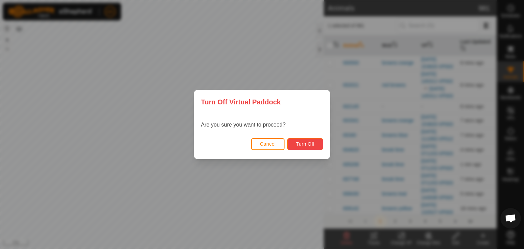
click at [308, 146] on span "Turn Off" at bounding box center [305, 143] width 19 height 5
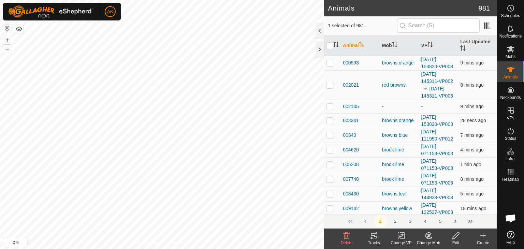
click at [400, 235] on icon at bounding box center [401, 236] width 9 height 8
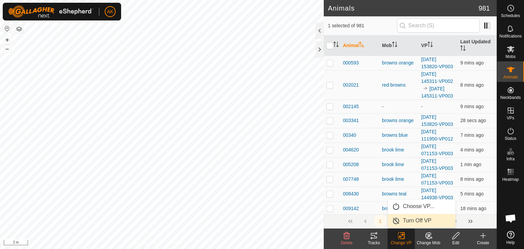
click at [406, 220] on link "Turn Off VP" at bounding box center [422, 221] width 68 height 14
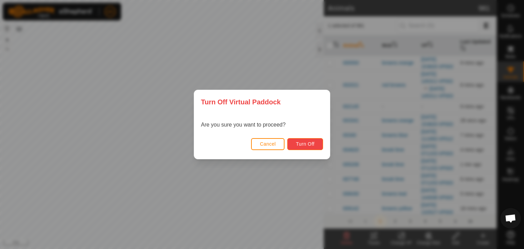
click at [314, 143] on button "Turn Off" at bounding box center [305, 144] width 36 height 12
